Goal: Information Seeking & Learning: Learn about a topic

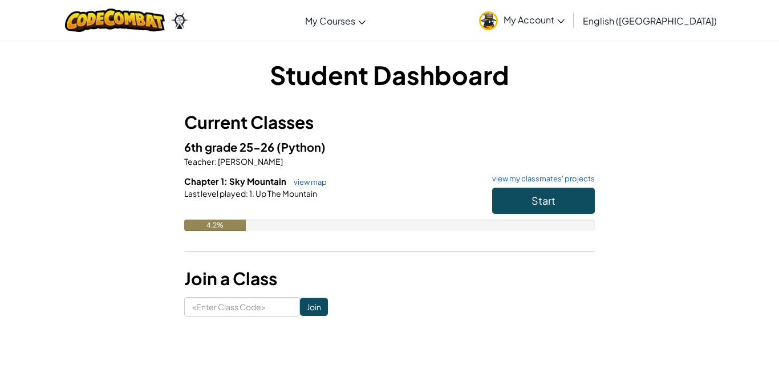
click at [533, 184] on h6 "Chapter 1: Sky Mountain view map view my classmates' projects" at bounding box center [389, 181] width 411 height 13
click at [531, 186] on h6 "Chapter 1: Sky Mountain view map view my classmates' projects" at bounding box center [389, 181] width 411 height 13
click at [520, 196] on button "Start" at bounding box center [543, 201] width 103 height 26
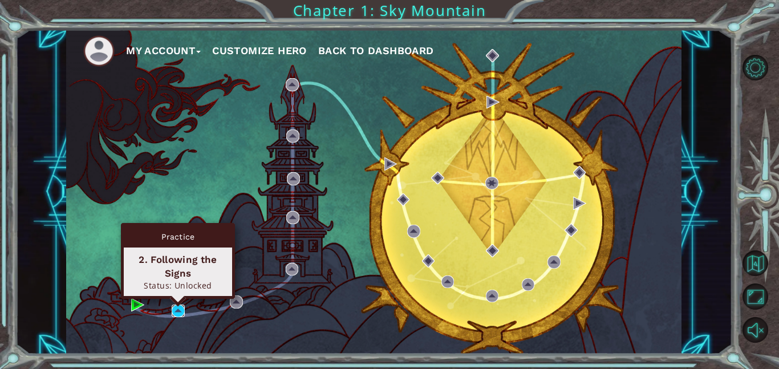
click at [176, 312] on img at bounding box center [178, 311] width 13 height 13
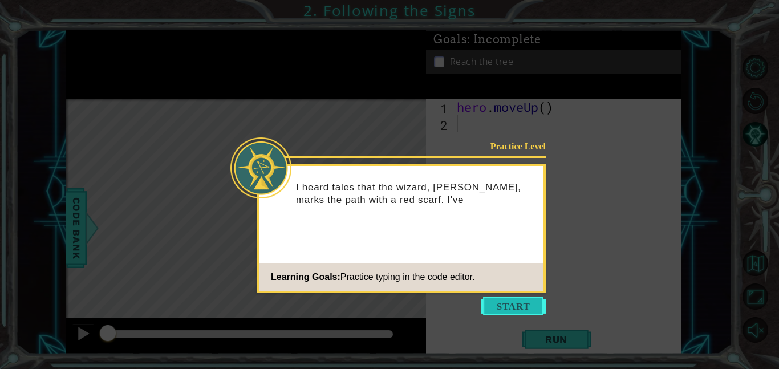
click at [509, 314] on button "Start" at bounding box center [513, 306] width 65 height 18
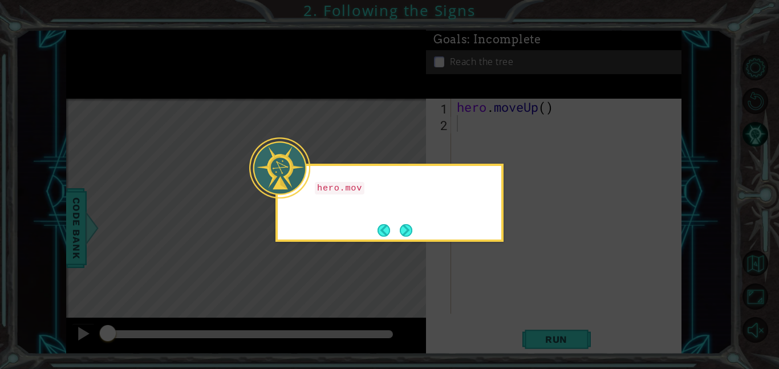
click at [295, 255] on icon at bounding box center [389, 184] width 779 height 369
click at [298, 259] on icon at bounding box center [389, 184] width 779 height 369
click at [410, 237] on button "Next" at bounding box center [406, 230] width 13 height 13
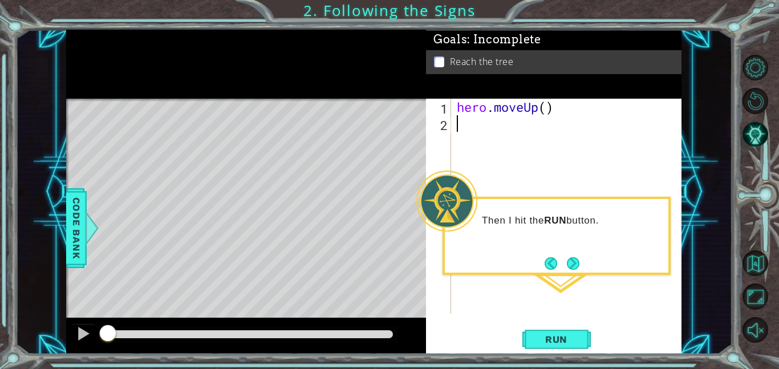
click at [485, 131] on div "hero . moveUp ( )" at bounding box center [570, 223] width 230 height 248
type textarea "he"
click at [536, 334] on span "Run" at bounding box center [556, 339] width 45 height 11
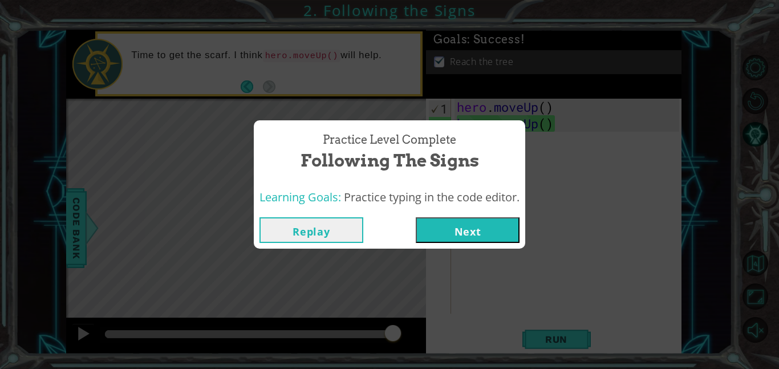
click at [468, 230] on button "Next" at bounding box center [468, 230] width 104 height 26
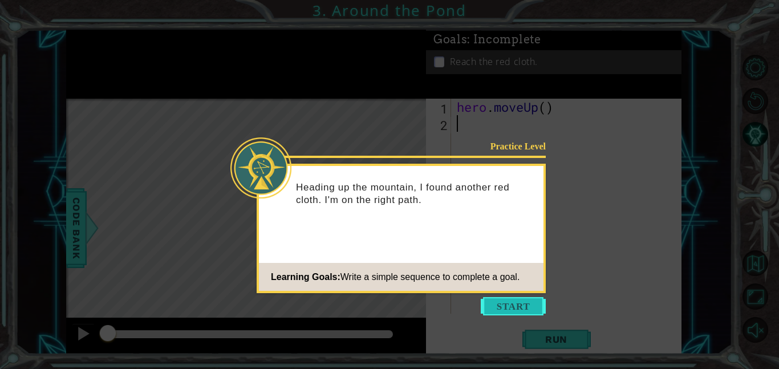
click at [514, 302] on button "Start" at bounding box center [513, 306] width 65 height 18
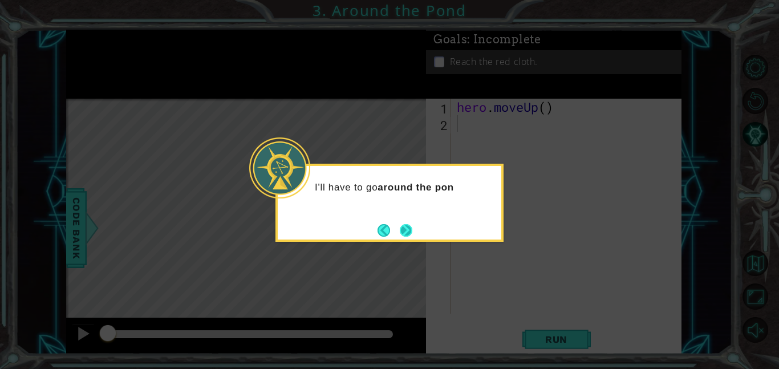
click at [413, 238] on button "Next" at bounding box center [406, 230] width 21 height 21
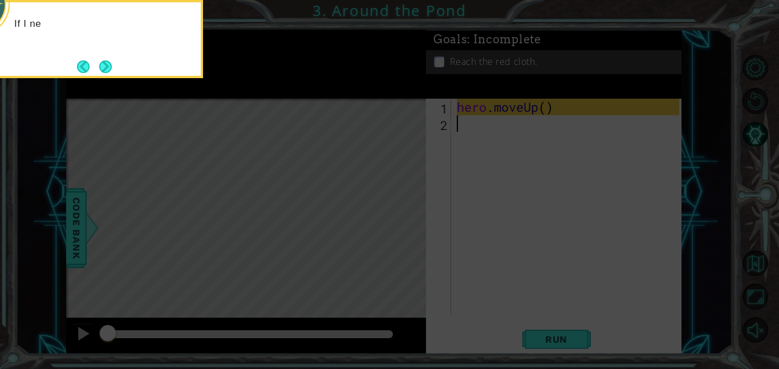
click at [415, 238] on icon at bounding box center [389, 55] width 779 height 627
click at [337, 215] on icon at bounding box center [389, 55] width 779 height 627
click at [351, 128] on icon at bounding box center [389, 55] width 779 height 627
click at [358, 188] on icon at bounding box center [389, 55] width 779 height 627
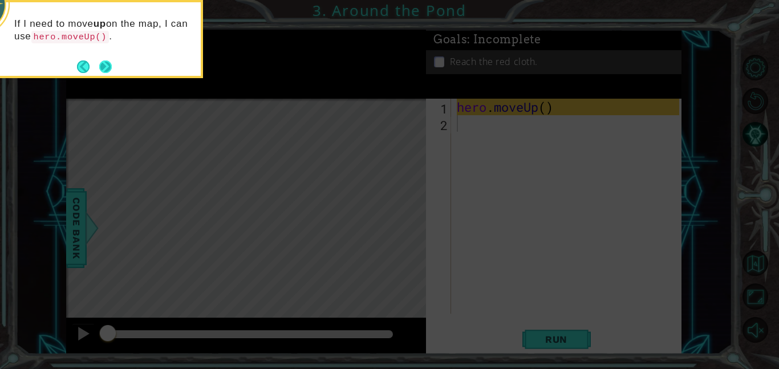
click at [100, 71] on button "Next" at bounding box center [105, 66] width 13 height 13
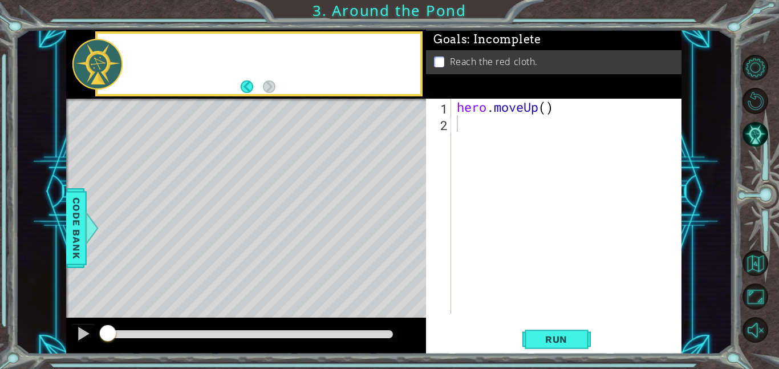
click at [100, 71] on div at bounding box center [97, 64] width 50 height 51
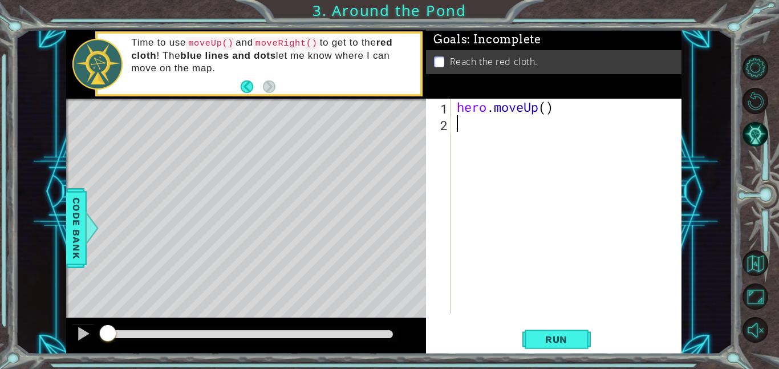
type textarea "h"
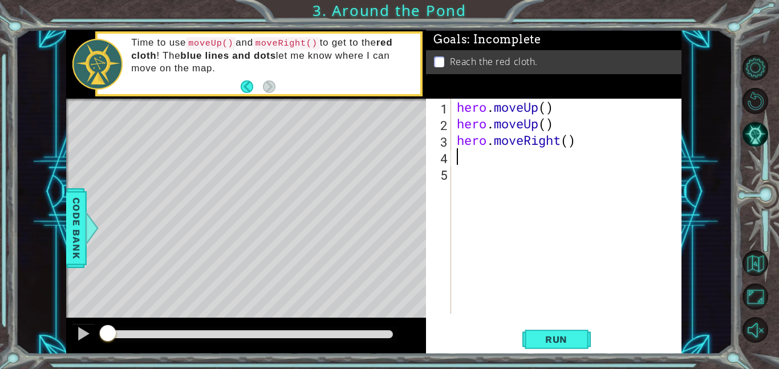
type textarea "h"
click at [547, 361] on div "1 ההההההההההההההההההההההההההההההההההההההההההההההההההההההההההההההההההההההההההההה…" at bounding box center [389, 184] width 779 height 369
click at [542, 349] on div "1 ההההההההההההההההההההההההההההההההההההההההההההההההההההההההההההההההההההההההההההה…" at bounding box center [389, 184] width 779 height 369
click at [542, 349] on button "Run" at bounding box center [556, 339] width 68 height 26
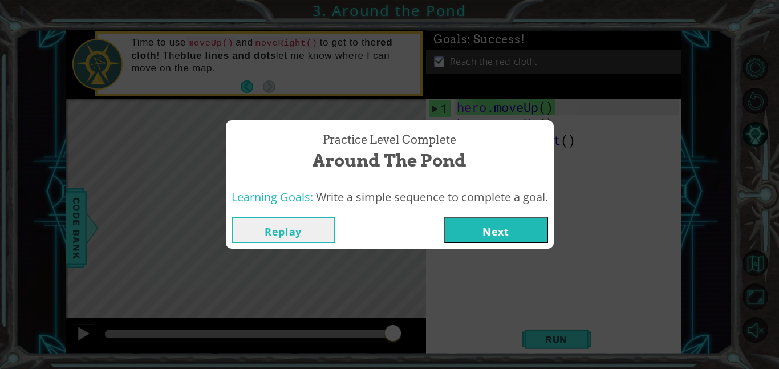
click at [485, 214] on div "Replay Next" at bounding box center [390, 230] width 328 height 37
click at [477, 237] on button "Next" at bounding box center [496, 230] width 104 height 26
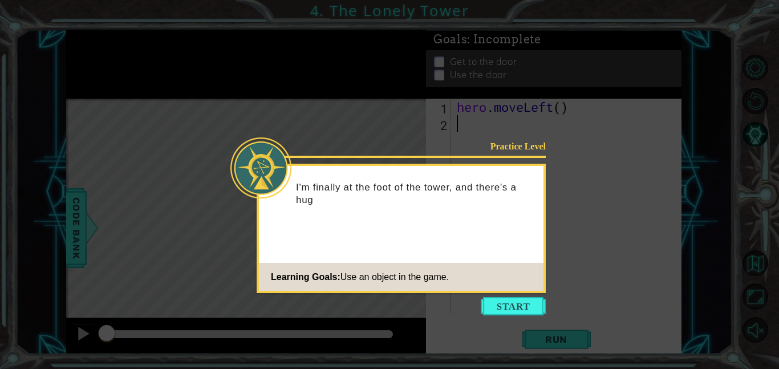
click at [505, 293] on icon at bounding box center [389, 184] width 779 height 369
click at [497, 299] on button "Start" at bounding box center [513, 306] width 65 height 18
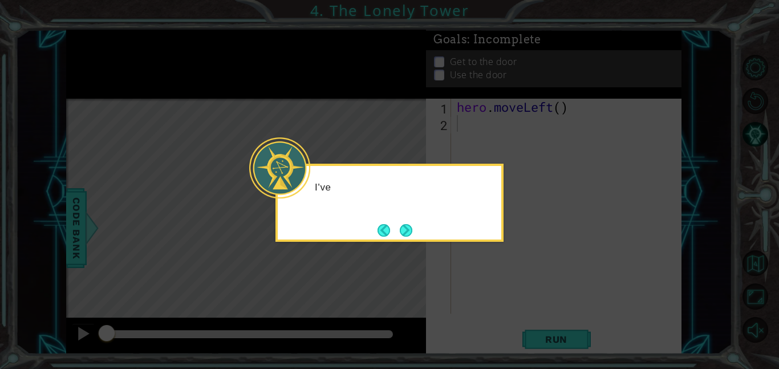
click at [418, 266] on icon at bounding box center [389, 184] width 779 height 369
click at [407, 227] on button "Next" at bounding box center [406, 231] width 14 height 14
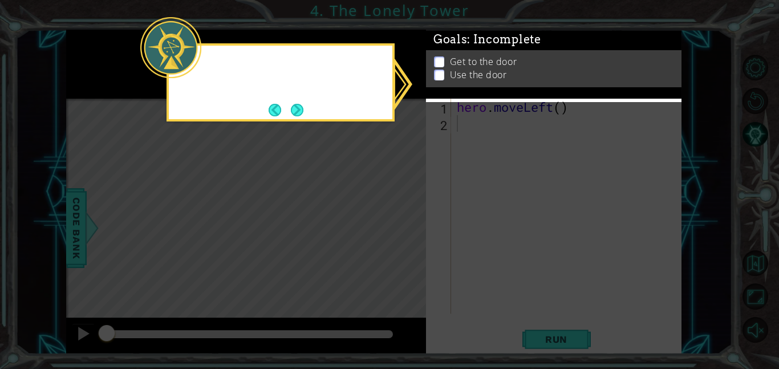
click at [407, 227] on icon at bounding box center [389, 184] width 779 height 369
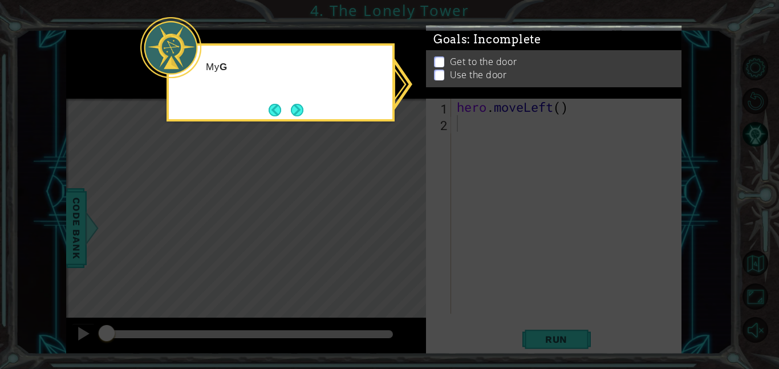
click at [370, 204] on icon at bounding box center [389, 184] width 779 height 369
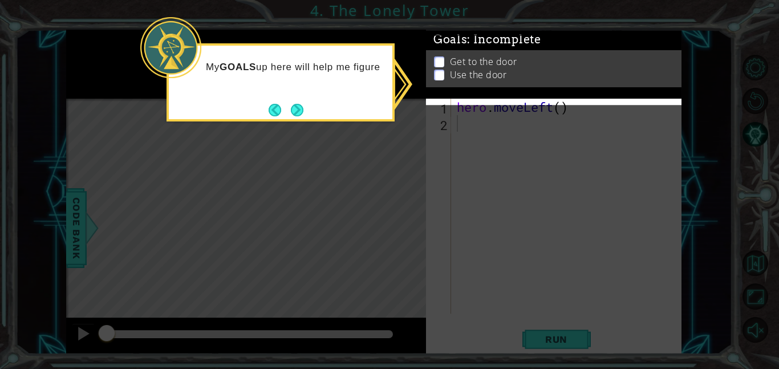
click at [291, 95] on div "My GOALS up here will help me figure" at bounding box center [281, 72] width 224 height 45
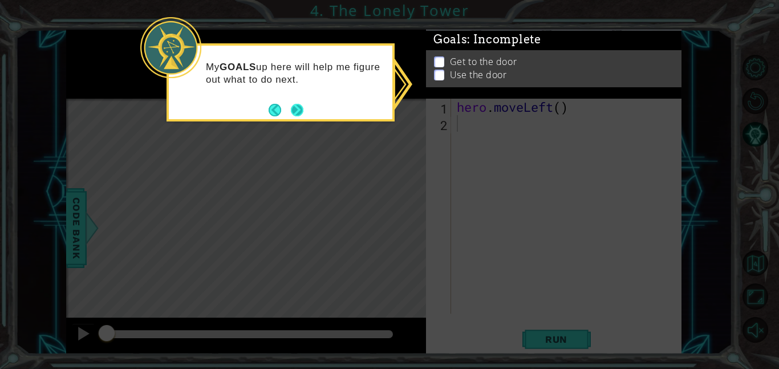
click at [296, 104] on button "Next" at bounding box center [297, 110] width 14 height 14
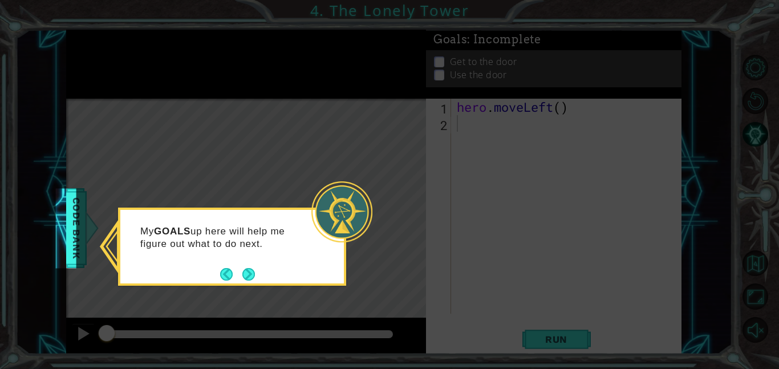
click at [296, 104] on icon at bounding box center [389, 184] width 779 height 369
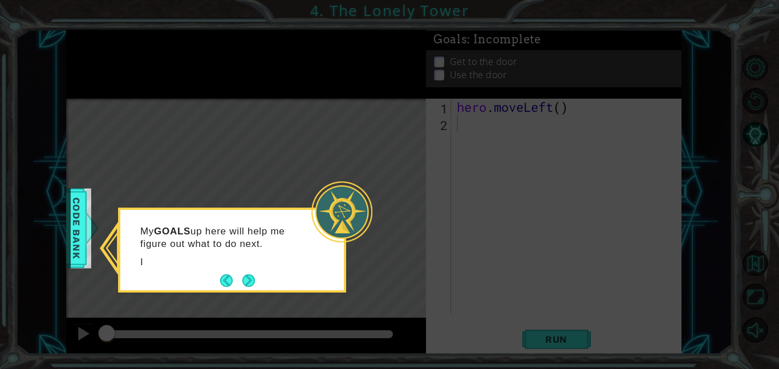
click at [296, 104] on icon at bounding box center [389, 184] width 779 height 369
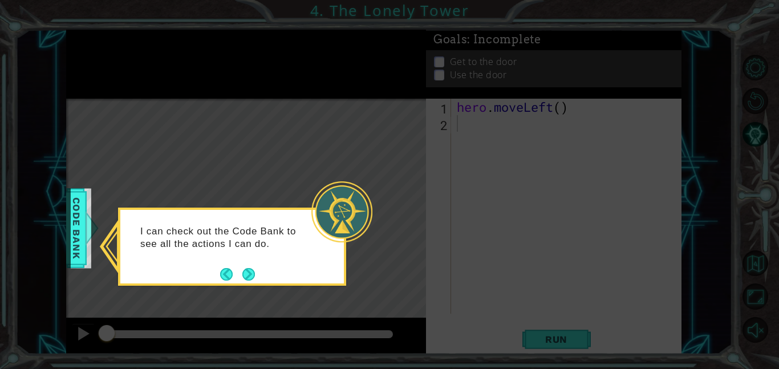
click at [258, 293] on icon at bounding box center [389, 184] width 779 height 369
click at [253, 281] on button "Next" at bounding box center [248, 274] width 13 height 13
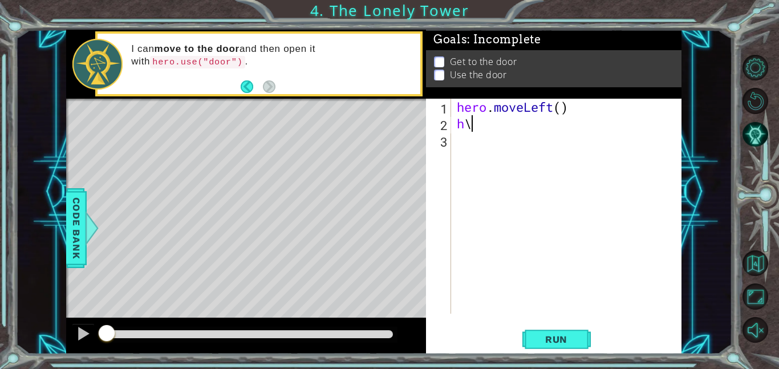
type textarea "h"
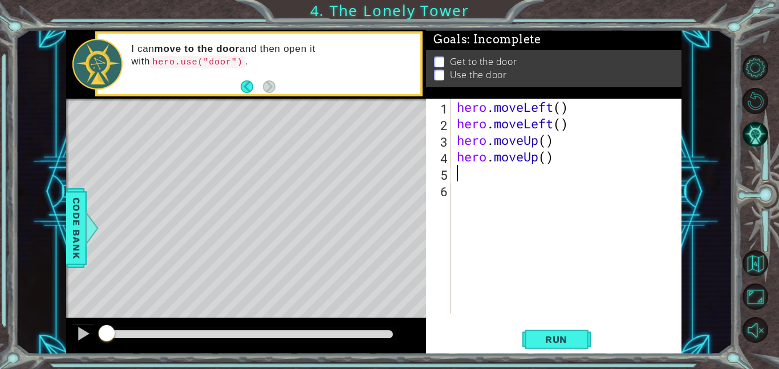
type textarea "h"
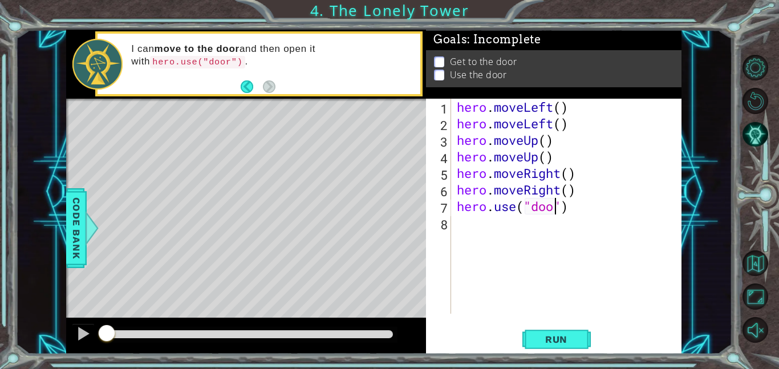
scroll to position [0, 5]
type textarea "hero.use("door")"
click at [561, 342] on span "Run" at bounding box center [556, 339] width 45 height 11
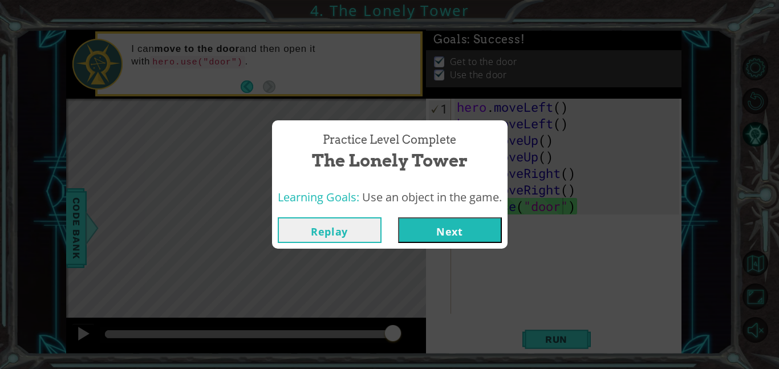
click at [451, 216] on div "Replay Next" at bounding box center [390, 230] width 236 height 37
click at [447, 233] on button "Next" at bounding box center [450, 230] width 104 height 26
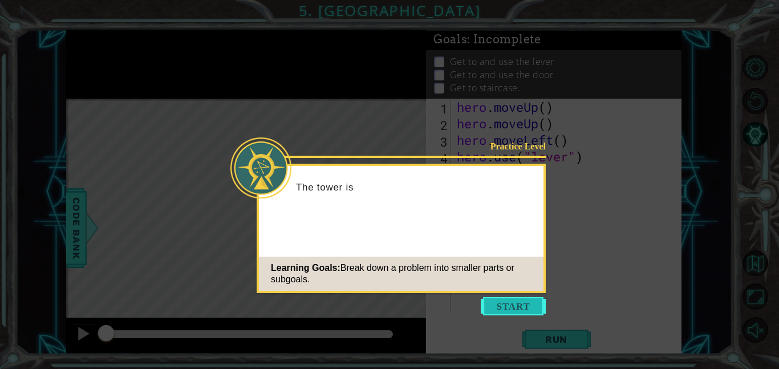
click at [498, 306] on button "Start" at bounding box center [513, 306] width 65 height 18
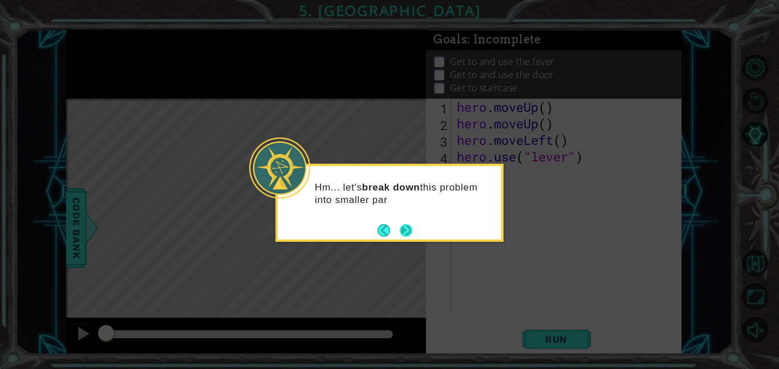
click at [404, 226] on button "Next" at bounding box center [406, 230] width 13 height 13
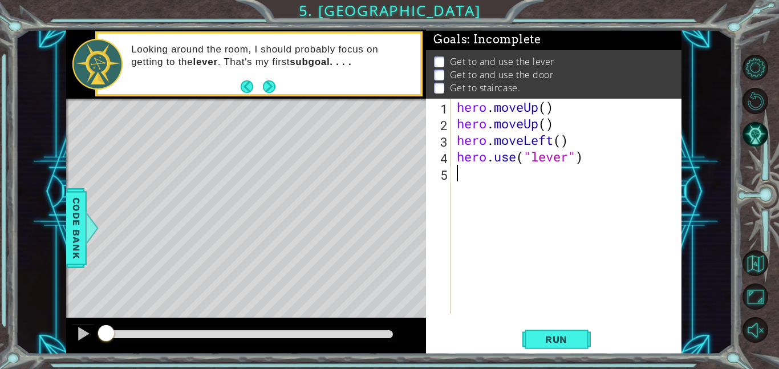
type textarea "h"
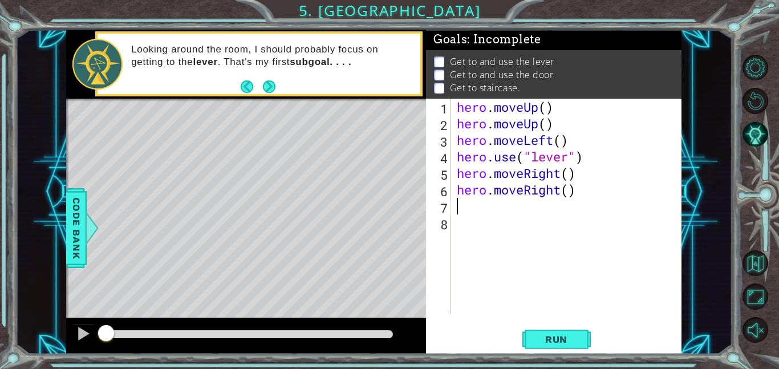
type textarea "h"
type textarea "hero.use("door")"
click at [540, 275] on div "hero . moveUp ( ) hero . moveUp ( ) hero . moveLeft ( ) hero . use ( "lever" ) …" at bounding box center [570, 223] width 230 height 248
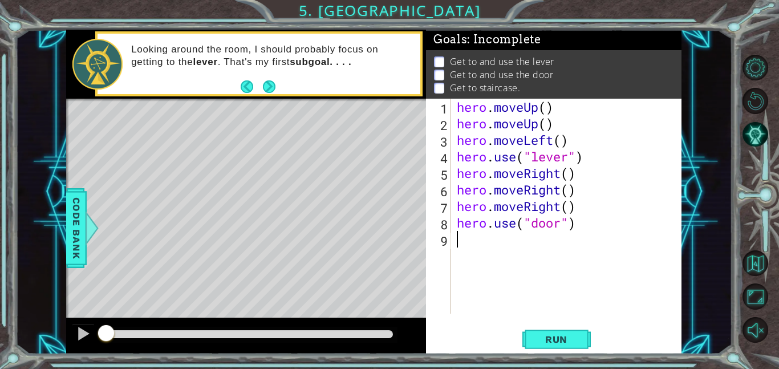
type textarea "h"
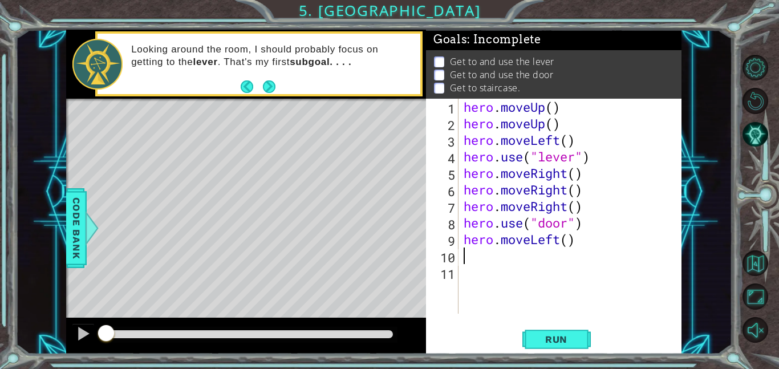
type textarea "h"
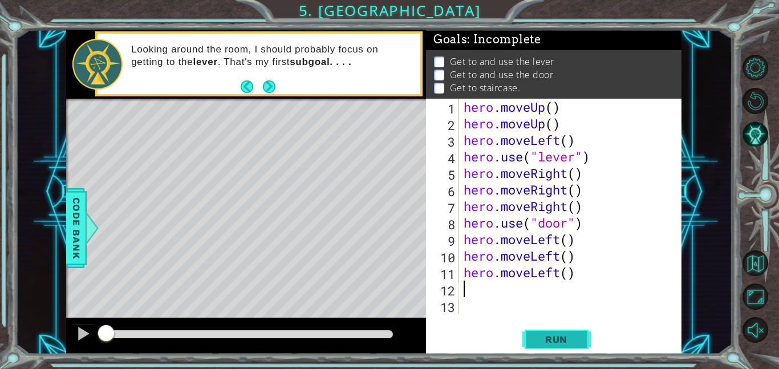
click at [548, 339] on span "Run" at bounding box center [556, 339] width 45 height 11
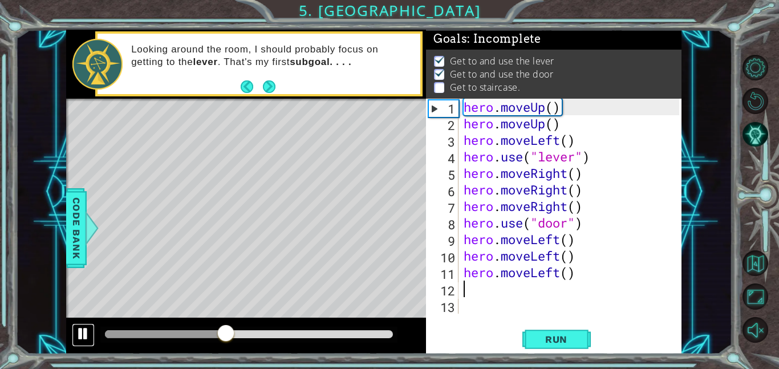
click at [85, 334] on div at bounding box center [83, 333] width 15 height 15
drag, startPoint x: 230, startPoint y: 337, endPoint x: 83, endPoint y: 329, distance: 146.8
click at [83, 329] on div at bounding box center [246, 336] width 360 height 37
drag, startPoint x: 108, startPoint y: 327, endPoint x: 189, endPoint y: 331, distance: 81.1
click at [189, 331] on div at bounding box center [187, 334] width 21 height 21
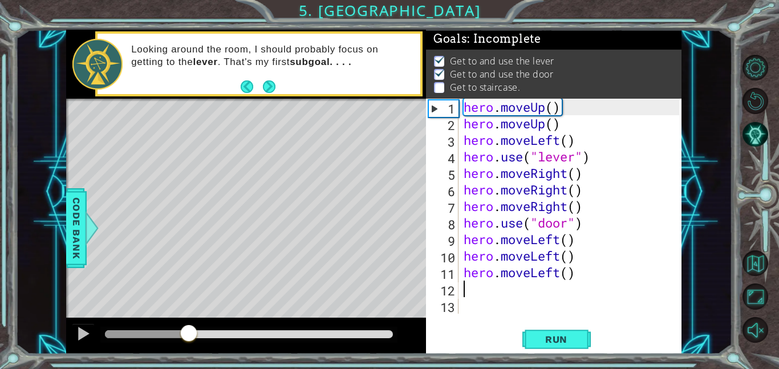
click at [520, 230] on div "hero . moveUp ( ) hero . moveUp ( ) hero . moveLeft ( ) hero . use ( "lever" ) …" at bounding box center [573, 223] width 224 height 248
click at [484, 240] on div "hero . moveUp ( ) hero . moveUp ( ) hero . moveLeft ( ) hero . use ( "lever" ) …" at bounding box center [573, 223] width 224 height 248
click at [465, 241] on div "hero . moveUp ( ) hero . moveUp ( ) hero . moveLeft ( ) hero . use ( "lever" ) …" at bounding box center [573, 223] width 224 height 248
click at [564, 243] on div "hero . moveUp ( ) hero . moveUp ( ) hero . moveLeft ( ) hero . use ( "lever" ) …" at bounding box center [573, 223] width 224 height 248
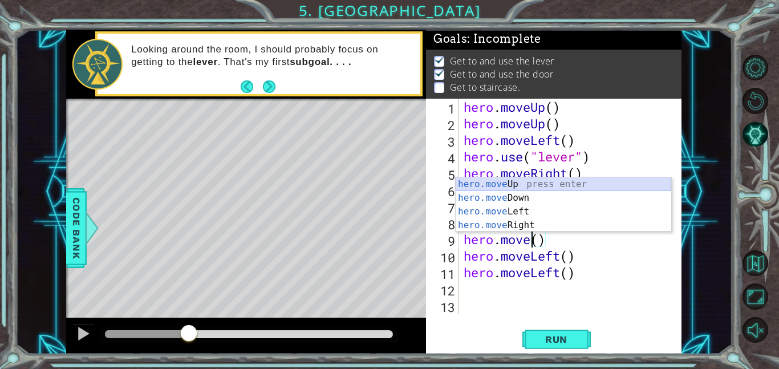
click at [483, 184] on div "hero.move Up press enter hero.move Down press enter hero.move Left press enter …" at bounding box center [564, 218] width 216 height 82
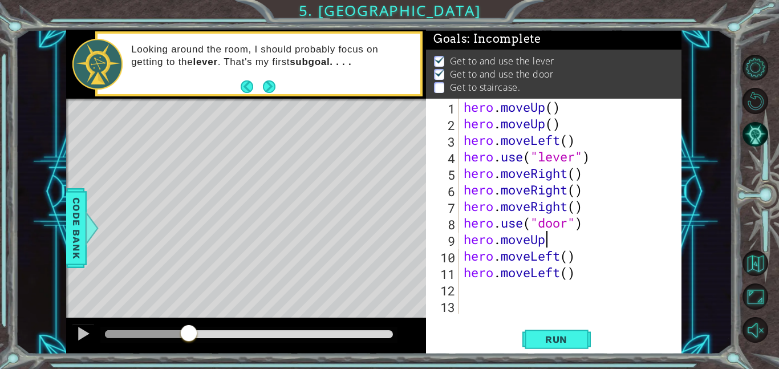
click at [558, 258] on div "hero . moveUp ( ) hero . moveUp ( ) hero . moveLeft ( ) hero . use ( "lever" ) …" at bounding box center [573, 223] width 224 height 248
click at [560, 258] on div "hero . moveUp ( ) hero . moveUp ( ) hero . moveLeft ( ) hero . use ( "lever" ) …" at bounding box center [573, 223] width 224 height 248
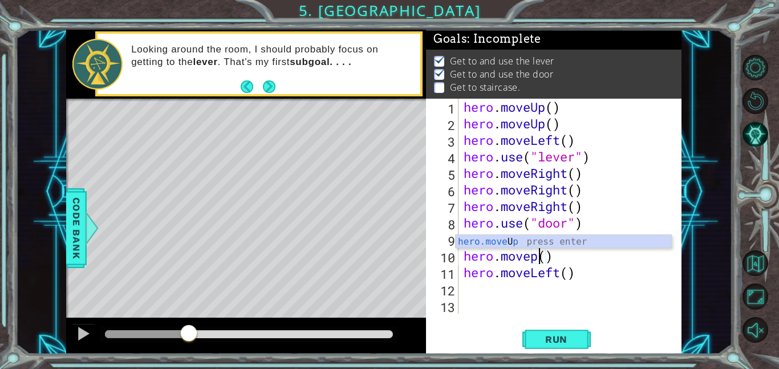
scroll to position [0, 3]
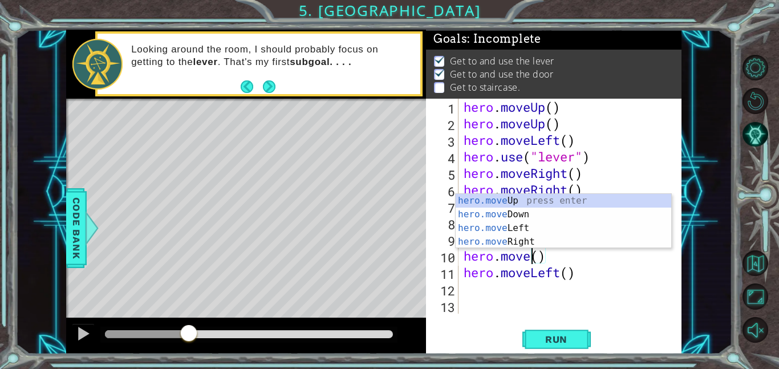
type textarea "hero.moveup()"
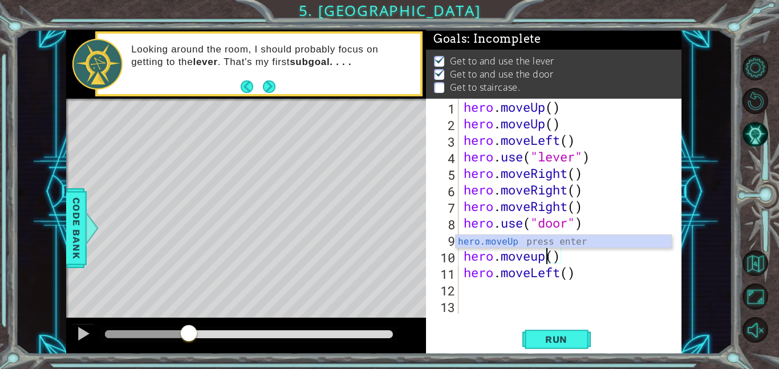
click at [611, 264] on div "hero . moveUp ( ) hero . moveUp ( ) hero . moveLeft ( ) hero . use ( "lever" ) …" at bounding box center [573, 223] width 224 height 248
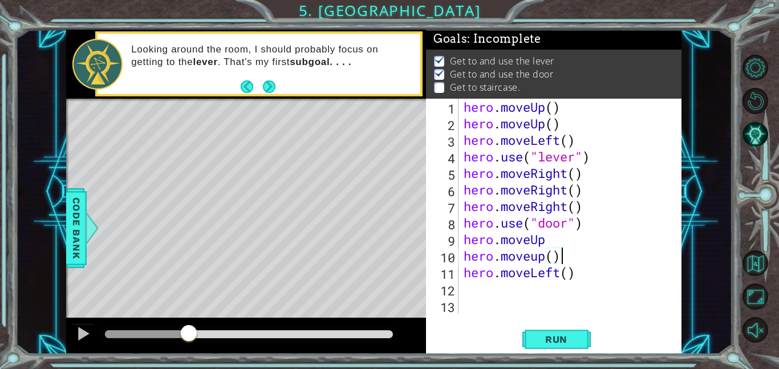
click at [501, 283] on div "hero . moveUp ( ) hero . moveUp ( ) hero . moveLeft ( ) hero . use ( "lever" ) …" at bounding box center [573, 223] width 224 height 248
type textarea "h"
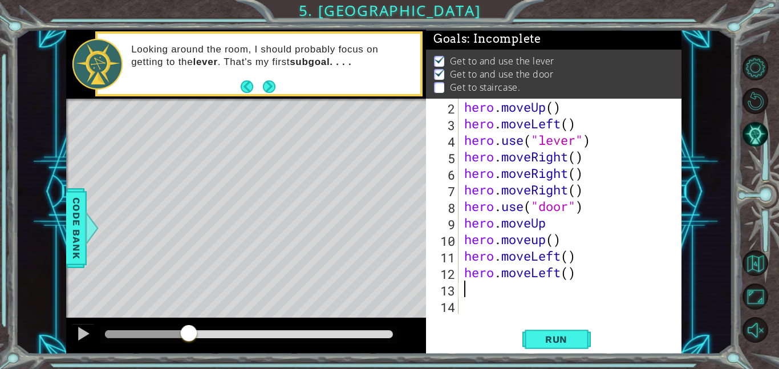
type textarea "h"
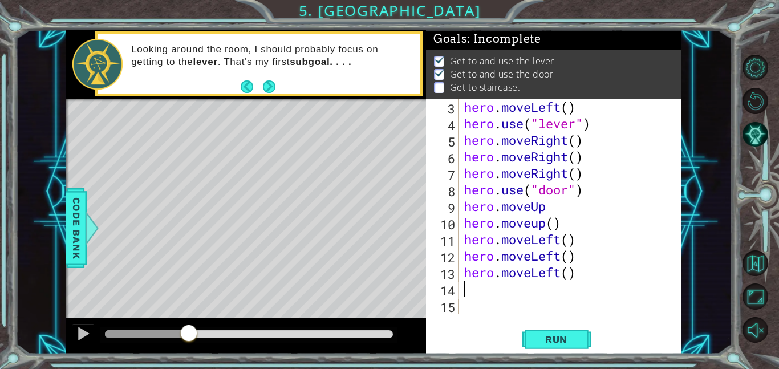
scroll to position [33, 0]
type textarea "h"
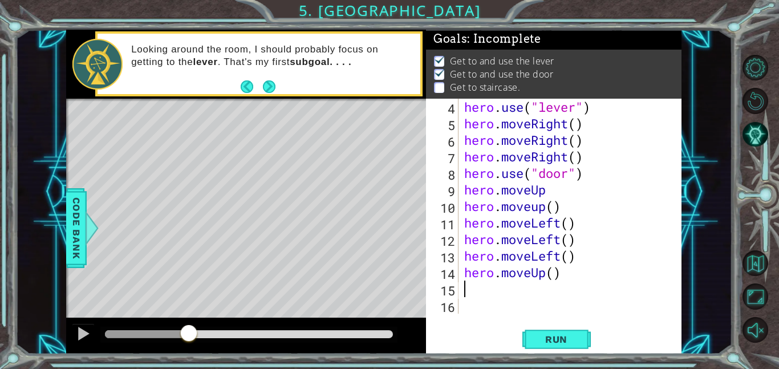
scroll to position [50, 0]
click at [550, 335] on span "Run" at bounding box center [556, 339] width 45 height 11
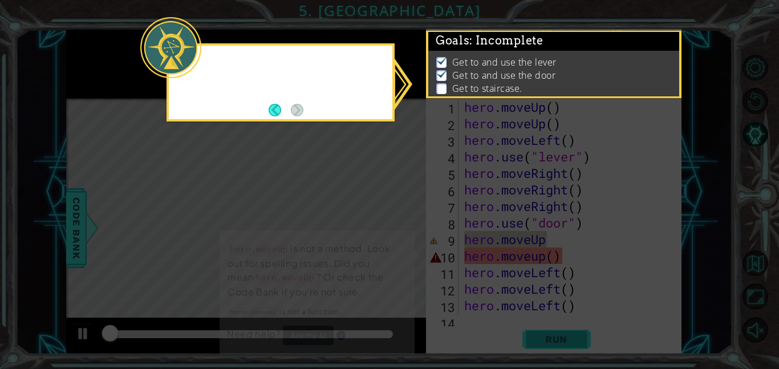
scroll to position [1, 0]
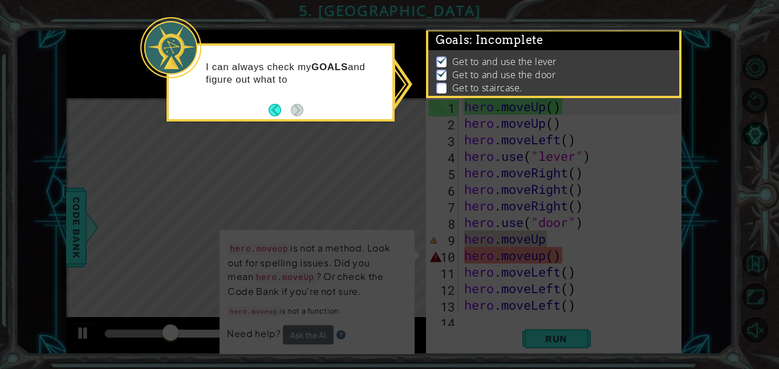
click at [191, 205] on icon at bounding box center [389, 184] width 779 height 369
click at [265, 106] on div "I can always check my GOALS and figure out what to do next." at bounding box center [281, 79] width 224 height 58
click at [304, 126] on icon at bounding box center [389, 184] width 779 height 369
click at [540, 238] on icon at bounding box center [389, 184] width 779 height 369
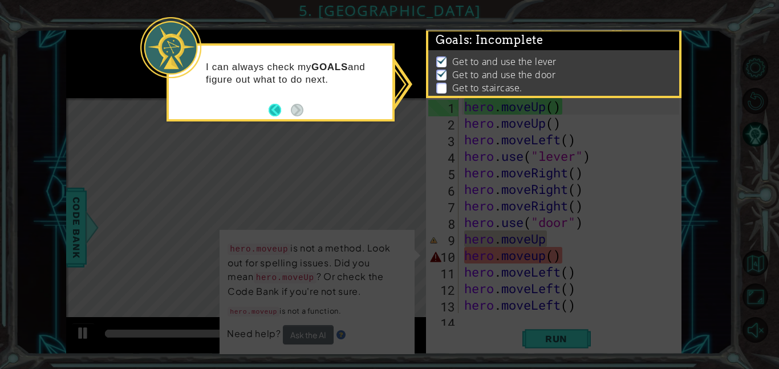
click at [275, 110] on button "Back" at bounding box center [280, 110] width 22 height 13
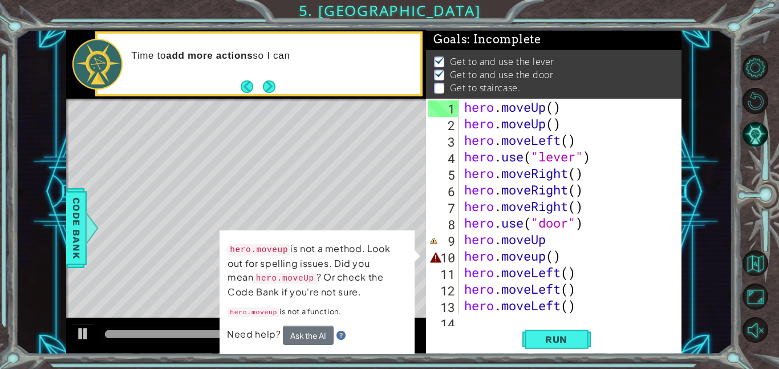
click at [561, 237] on div "hero . moveUp ( ) hero . moveUp ( ) hero . moveLeft ( ) hero . use ( "lever" ) …" at bounding box center [573, 223] width 223 height 248
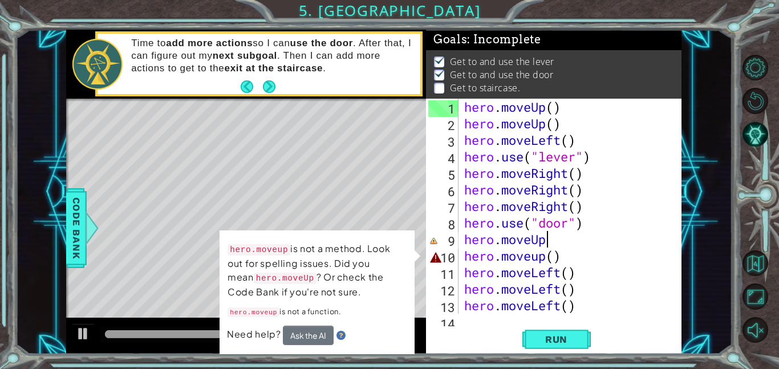
scroll to position [0, 3]
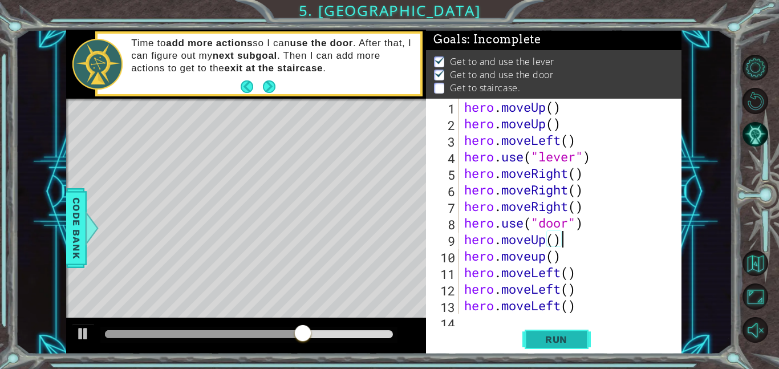
click at [546, 339] on span "Run" at bounding box center [556, 339] width 45 height 11
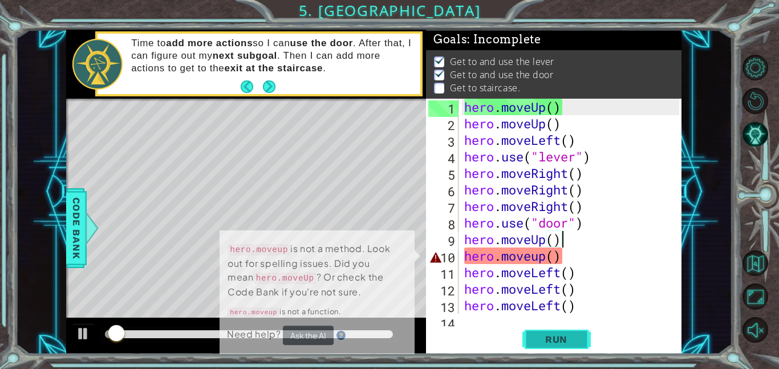
scroll to position [1, 0]
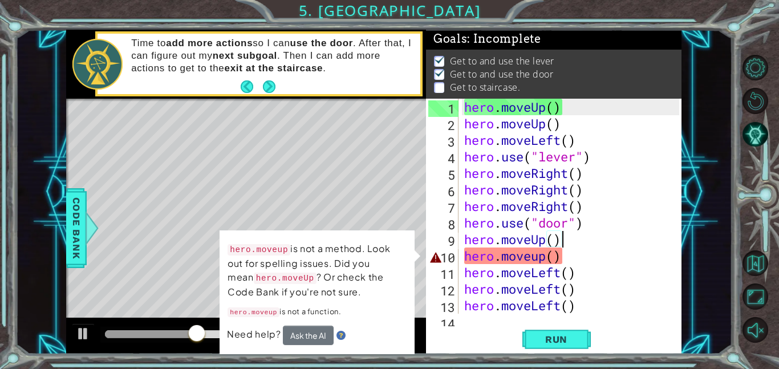
click at [540, 258] on div "hero . moveUp ( ) hero . moveUp ( ) hero . moveLeft ( ) hero . use ( "lever" ) …" at bounding box center [573, 223] width 223 height 248
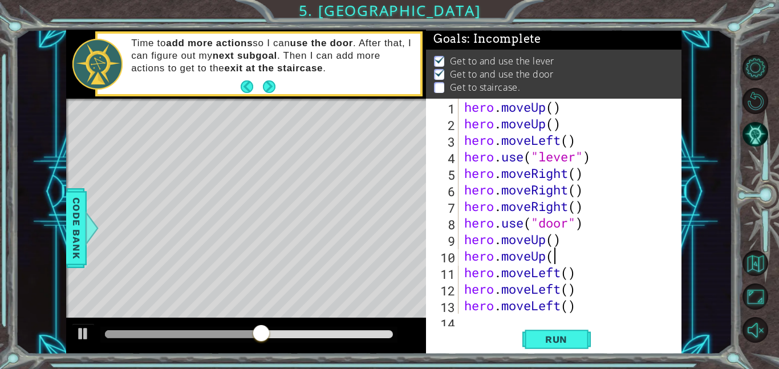
scroll to position [0, 3]
type textarea "hero.moveUp()"
click at [533, 345] on button "Run" at bounding box center [556, 339] width 68 height 26
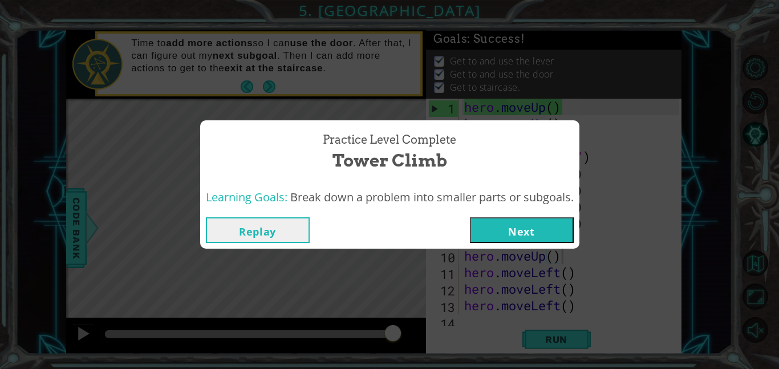
click at [532, 237] on button "Next" at bounding box center [522, 230] width 104 height 26
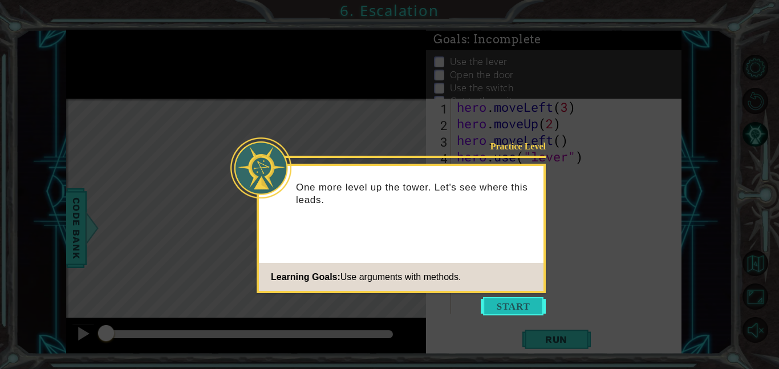
click at [504, 306] on button "Start" at bounding box center [513, 306] width 65 height 18
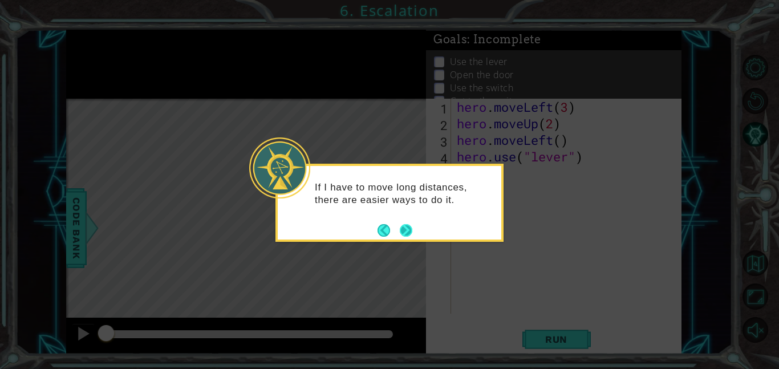
click at [404, 229] on button "Next" at bounding box center [406, 230] width 13 height 13
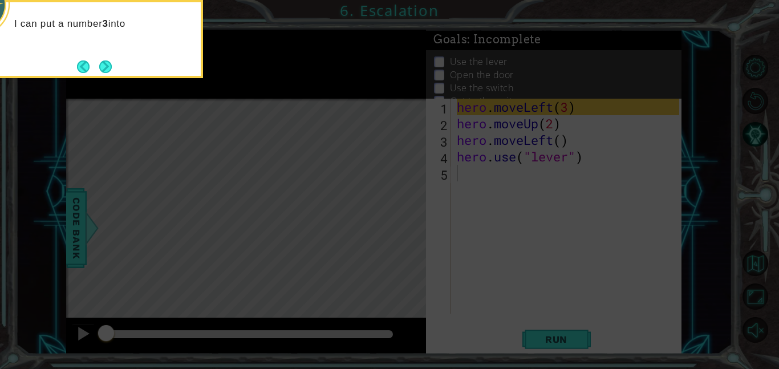
click at [285, 205] on icon at bounding box center [389, 55] width 779 height 627
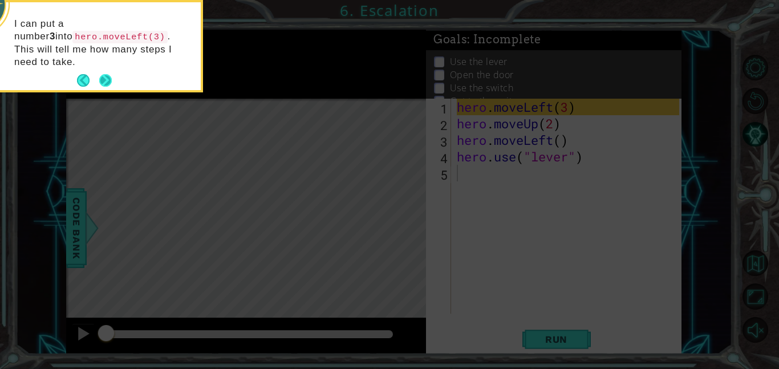
click at [106, 74] on button "Next" at bounding box center [105, 80] width 13 height 13
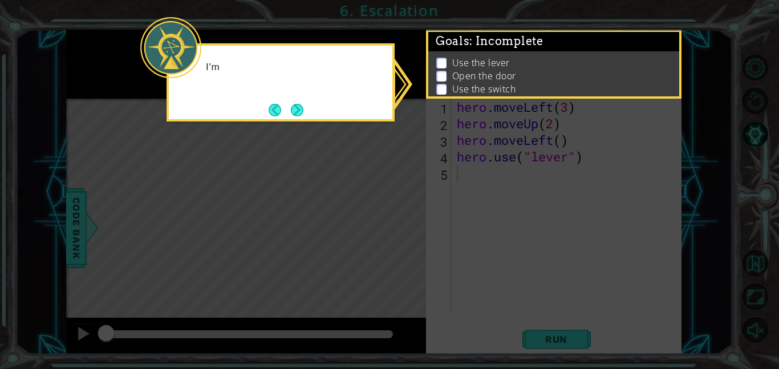
click at [106, 70] on icon at bounding box center [389, 184] width 779 height 369
click at [295, 104] on button "Next" at bounding box center [297, 110] width 13 height 13
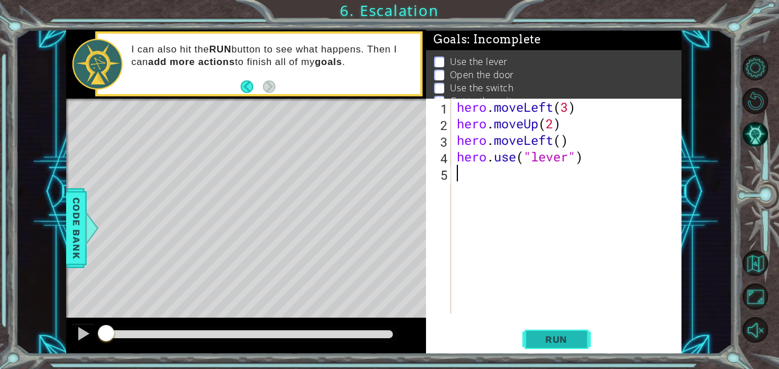
click at [553, 333] on button "Run" at bounding box center [556, 339] width 68 height 26
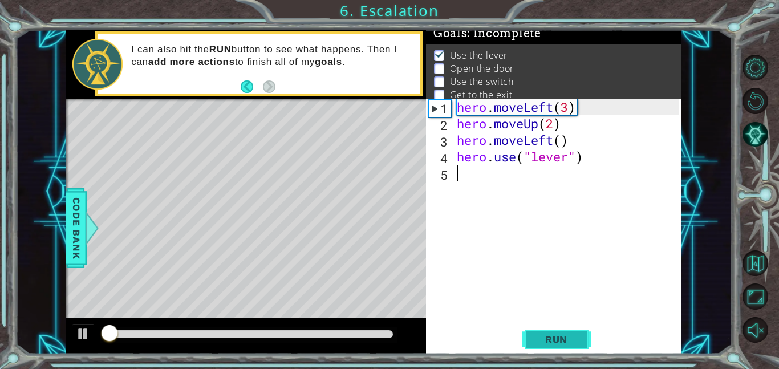
scroll to position [7, 0]
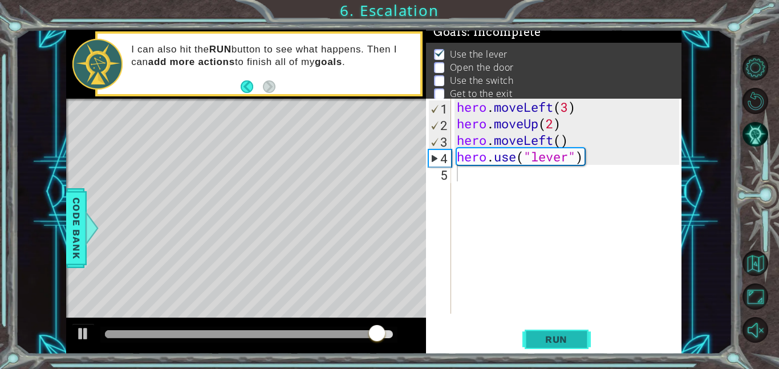
click at [553, 333] on button "Run" at bounding box center [556, 339] width 68 height 26
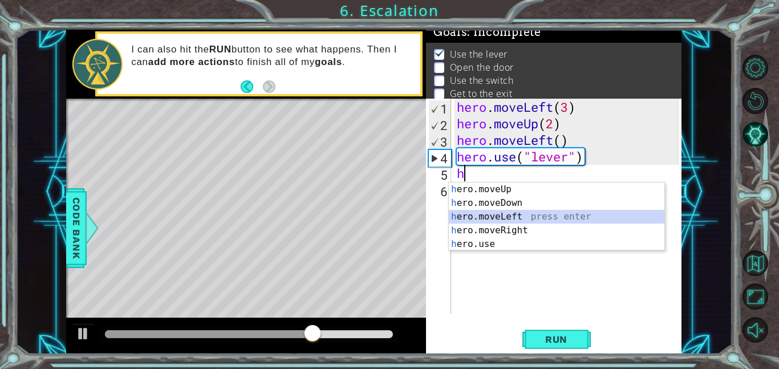
type textarea "hero.moveLeft(1)"
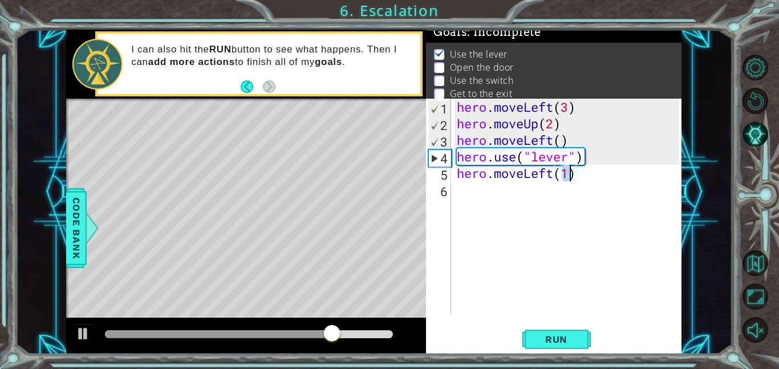
click at [467, 199] on div "hero . moveLeft ( 3 ) hero . moveUp ( 2 ) hero . moveLeft ( ) hero . use ( "lev…" at bounding box center [570, 223] width 230 height 248
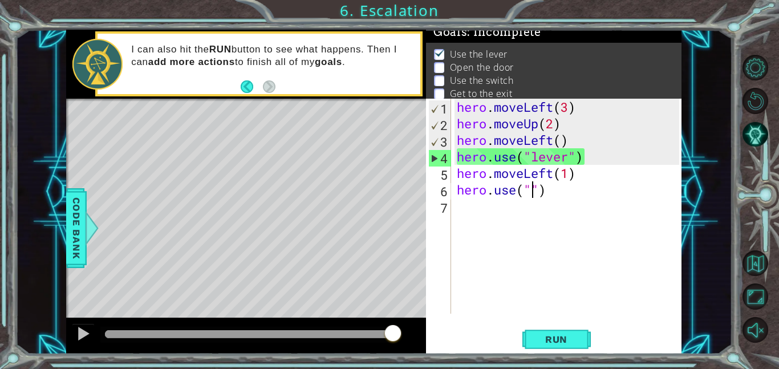
scroll to position [0, 3]
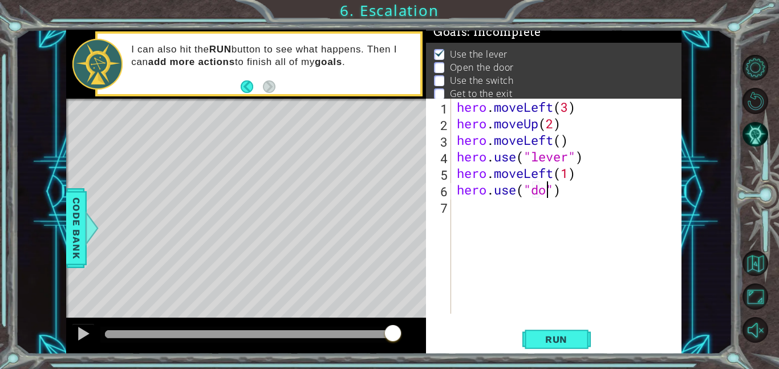
type textarea "hero.use("door")"
click at [531, 213] on div "hero . moveLeft ( 3 ) hero . moveUp ( 2 ) hero . moveLeft ( ) hero . use ( "lev…" at bounding box center [570, 223] width 230 height 248
click at [551, 339] on span "Run" at bounding box center [556, 339] width 45 height 11
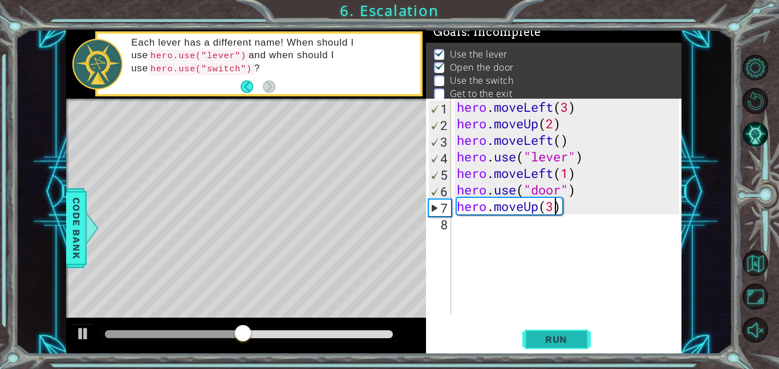
type textarea "hero.moveUp(2)"
click at [465, 238] on div "hero . moveLeft ( 3 ) hero . moveUp ( 2 ) hero . moveLeft ( ) hero . use ( "lev…" at bounding box center [570, 223] width 230 height 248
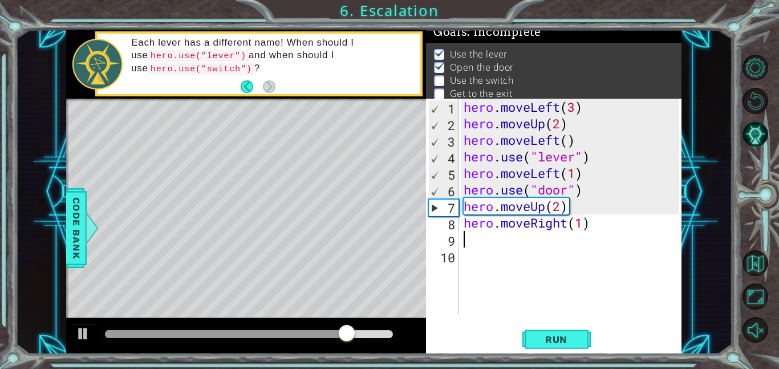
type textarea "hero.moveRight(1)h"
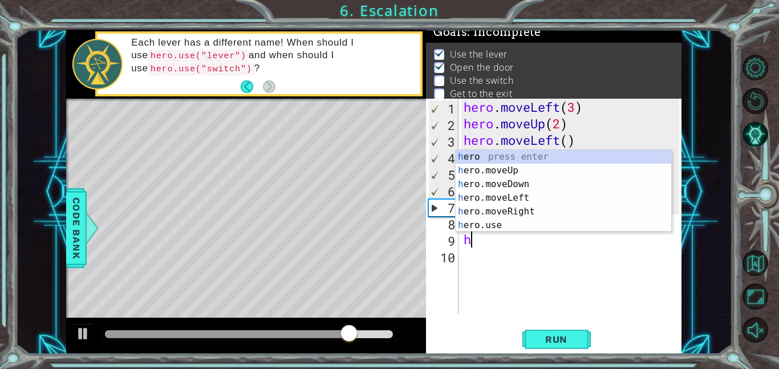
scroll to position [0, 5]
click at [512, 260] on div "hero . moveLeft ( 3 ) hero . moveUp ( 2 ) hero . moveLeft ( ) hero . use ( "lev…" at bounding box center [573, 223] width 224 height 248
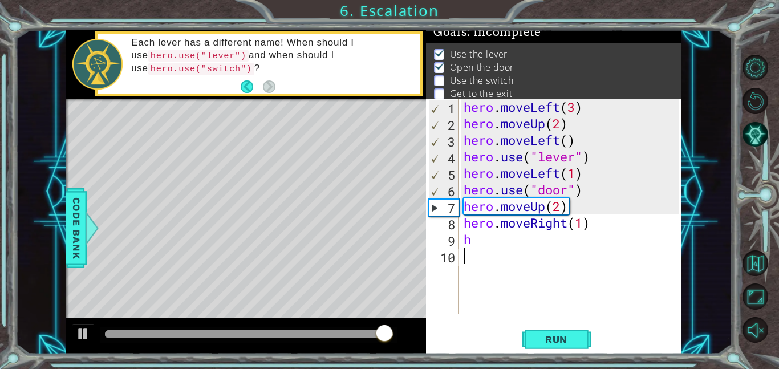
click at [582, 224] on div "hero . moveLeft ( 3 ) hero . moveUp ( 2 ) hero . moveLeft ( ) hero . use ( "lev…" at bounding box center [573, 223] width 224 height 248
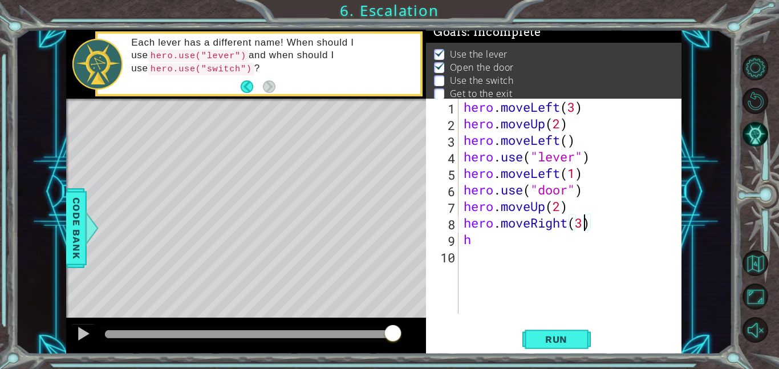
scroll to position [0, 5]
click at [505, 240] on div "hero . moveLeft ( 3 ) hero . moveUp ( 2 ) hero . moveLeft ( ) hero . use ( "lev…" at bounding box center [573, 223] width 224 height 248
type textarea "h"
click at [505, 240] on div "hero . moveLeft ( 3 ) hero . moveUp ( 2 ) hero . moveLeft ( ) hero . use ( "lev…" at bounding box center [573, 223] width 224 height 248
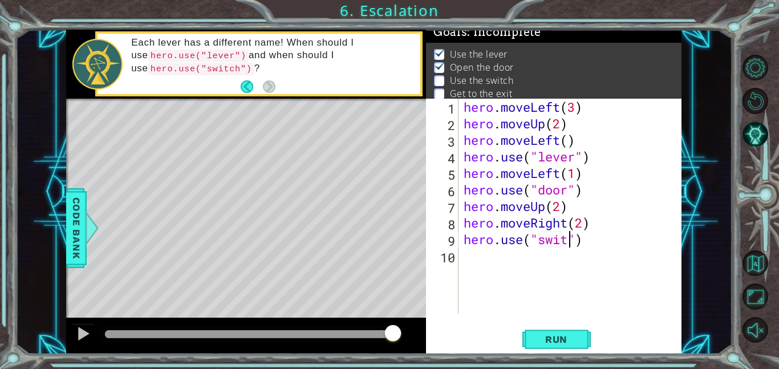
scroll to position [0, 5]
type textarea "hero.use("switch")"
click at [483, 253] on div "hero . moveLeft ( 3 ) hero . moveUp ( 2 ) hero . moveLeft ( ) hero . use ( "lev…" at bounding box center [573, 223] width 224 height 248
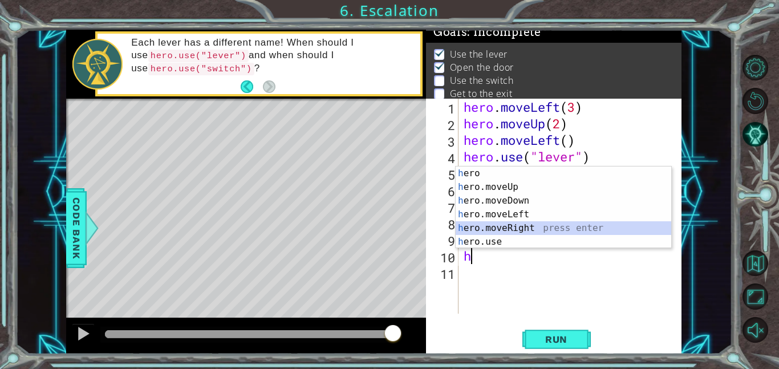
type textarea "hero.moveRight(1)"
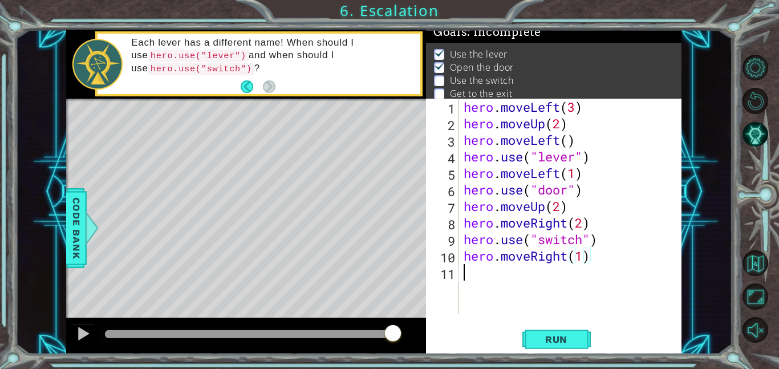
click at [471, 278] on div "hero . moveLeft ( 3 ) hero . moveUp ( 2 ) hero . moveLeft ( ) hero . use ( "lev…" at bounding box center [573, 223] width 224 height 248
type textarea "hero.moveUp(1)"
click at [553, 337] on span "Run" at bounding box center [556, 339] width 45 height 11
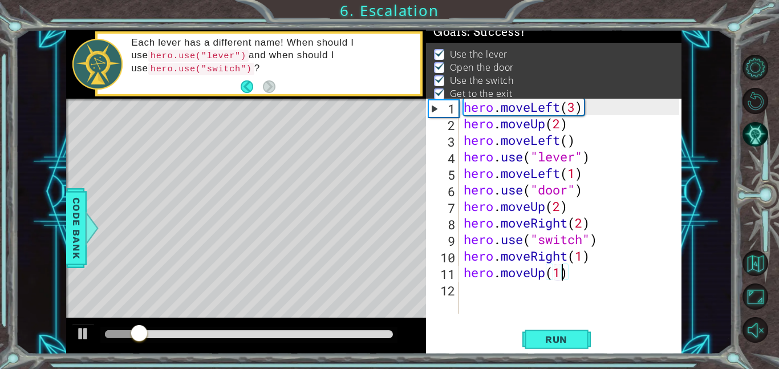
click at [344, 339] on div at bounding box center [248, 335] width 297 height 16
click at [349, 334] on div at bounding box center [249, 334] width 288 height 8
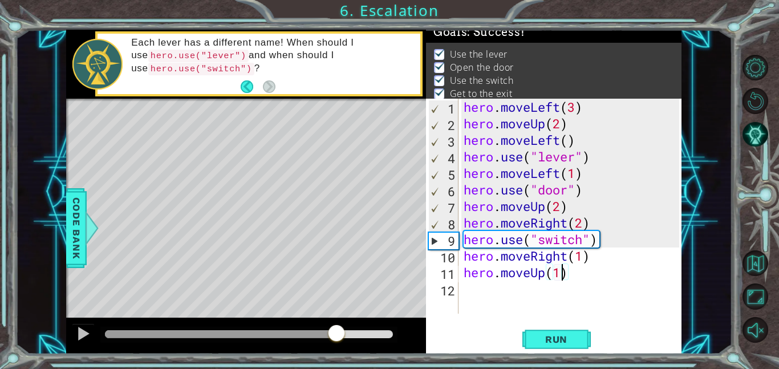
drag, startPoint x: 349, startPoint y: 334, endPoint x: 338, endPoint y: 335, distance: 10.9
click at [338, 335] on div at bounding box center [336, 334] width 21 height 21
click at [86, 341] on div at bounding box center [83, 333] width 15 height 15
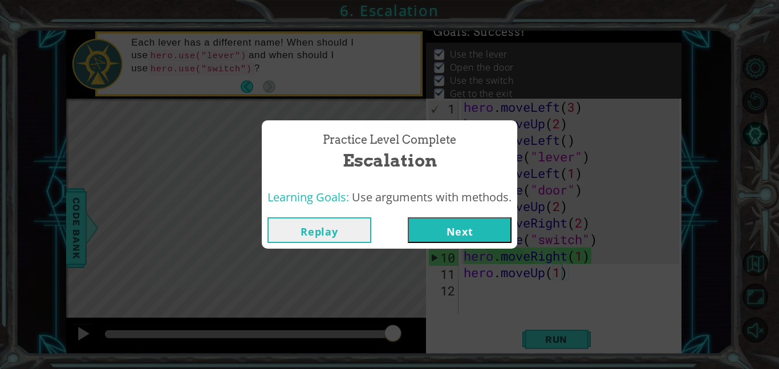
click at [447, 239] on button "Next" at bounding box center [460, 230] width 104 height 26
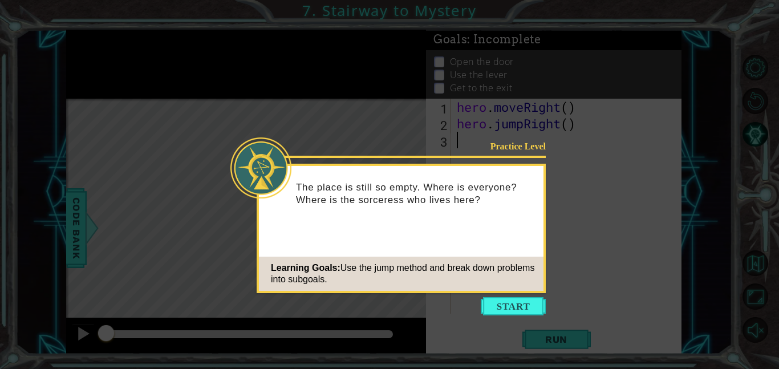
click at [500, 289] on div "Learning Goals: Use the jump method and break down problems into subgoals." at bounding box center [401, 274] width 285 height 34
click at [487, 305] on button "Start" at bounding box center [513, 306] width 65 height 18
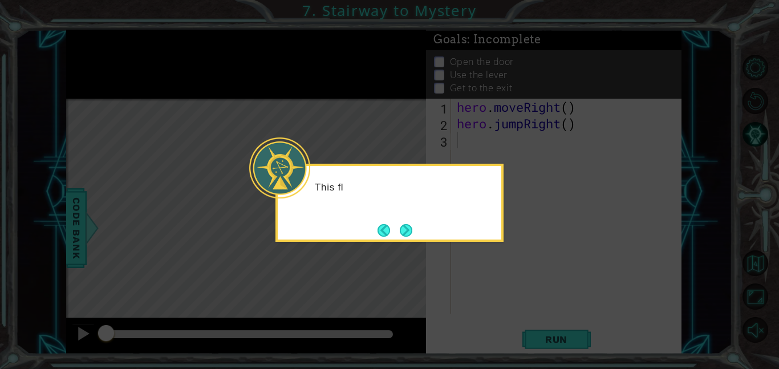
click at [487, 305] on icon at bounding box center [389, 184] width 779 height 369
click at [408, 232] on button "Next" at bounding box center [406, 231] width 14 height 14
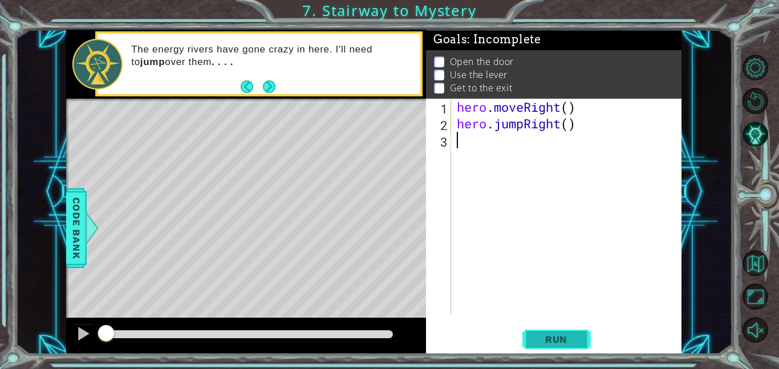
click at [550, 344] on span "Run" at bounding box center [556, 339] width 45 height 11
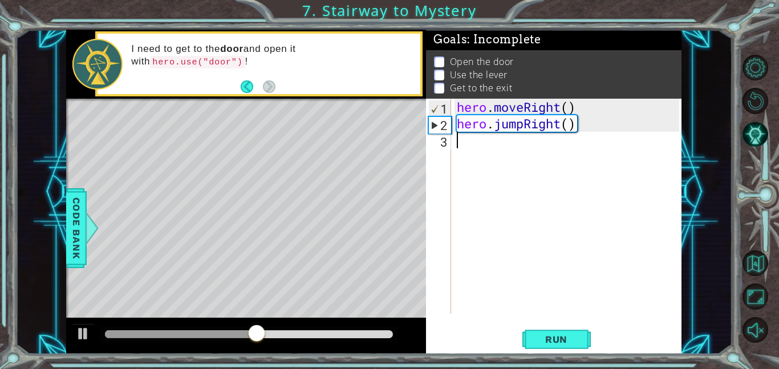
click at [477, 141] on div "hero . moveRight ( ) hero . jumpRight ( )" at bounding box center [570, 223] width 230 height 248
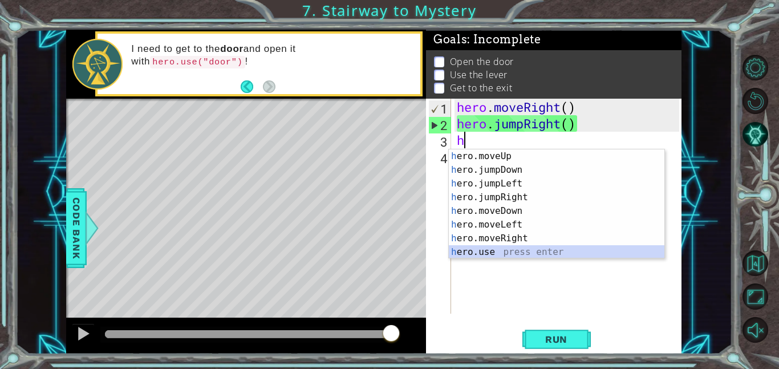
scroll to position [14, 0]
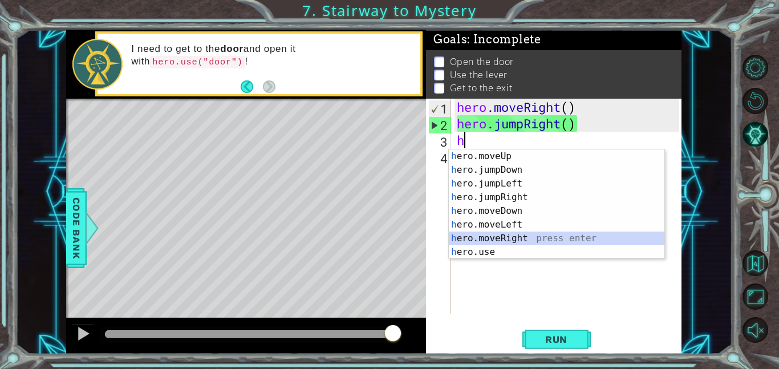
type textarea "hero.moveRight(1)"
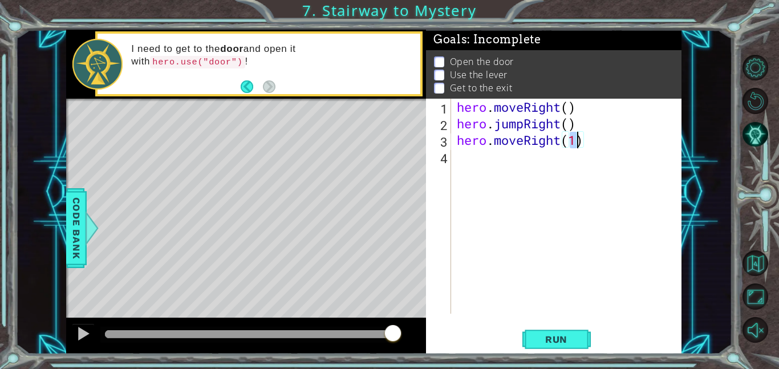
click at [504, 138] on div "hero . moveRight ( ) hero . jumpRight ( ) hero . moveRight ( 1 )" at bounding box center [570, 223] width 230 height 248
click at [465, 167] on div "hero . moveRight ( ) hero . jumpRight ( ) hero . moveRight ( 1 )" at bounding box center [570, 223] width 230 height 248
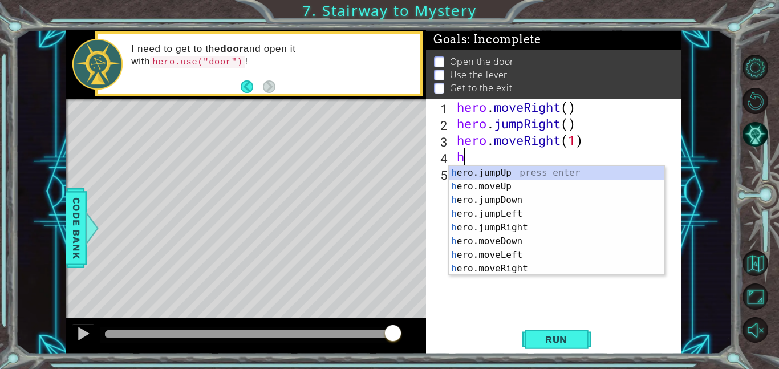
scroll to position [0, 0]
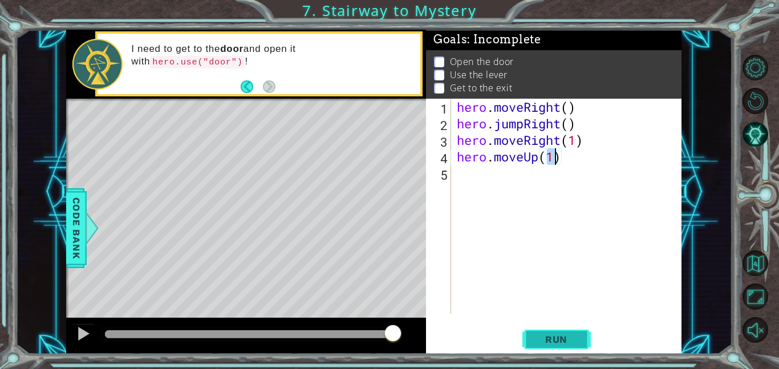
type textarea "hero.moveUp(1)"
click at [569, 345] on button "Run" at bounding box center [556, 339] width 68 height 26
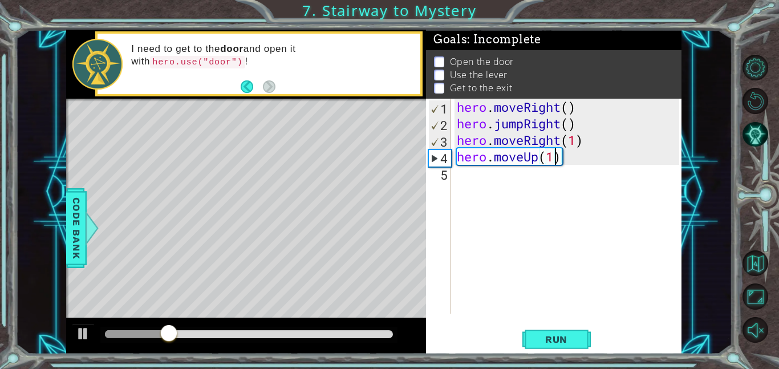
click at [478, 189] on div "hero . moveRight ( ) hero . jumpRight ( ) hero . moveRight ( 1 ) hero . moveUp …" at bounding box center [570, 223] width 230 height 248
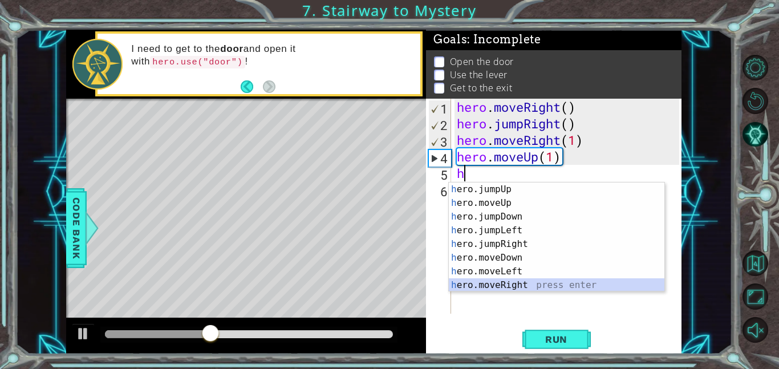
scroll to position [14, 0]
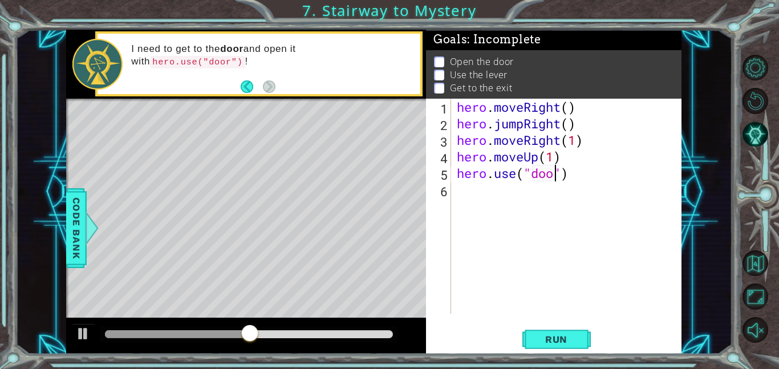
type textarea "hero.use("door")"
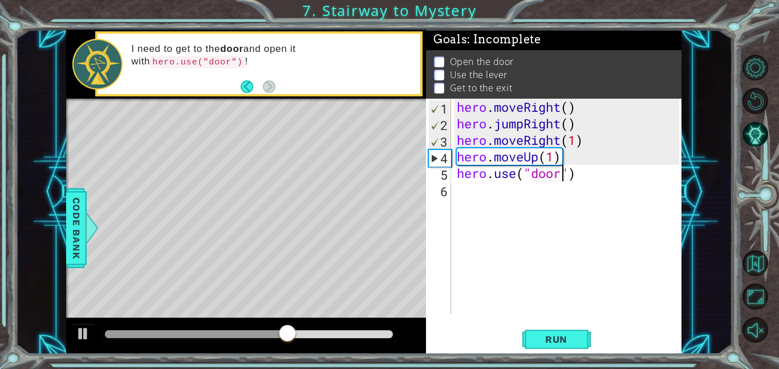
click at [476, 195] on div "hero . moveRight ( ) hero . jumpRight ( ) hero . moveRight ( 1 ) hero . moveUp …" at bounding box center [570, 223] width 230 height 248
type textarea "h"
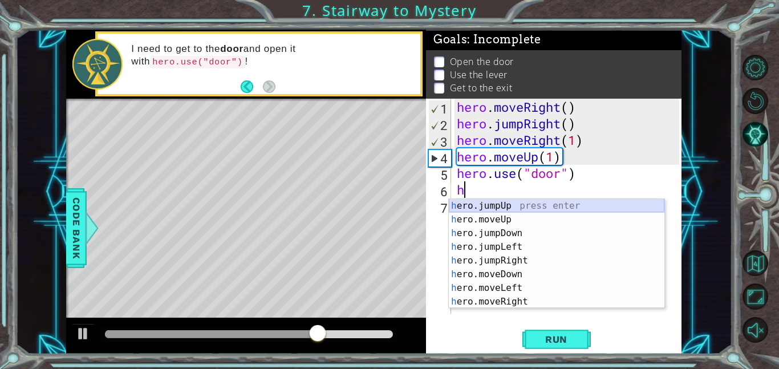
click at [477, 207] on div "h ero.jumpUp press enter h ero.moveUp press enter h ero.jumpDown press enter h …" at bounding box center [557, 267] width 216 height 137
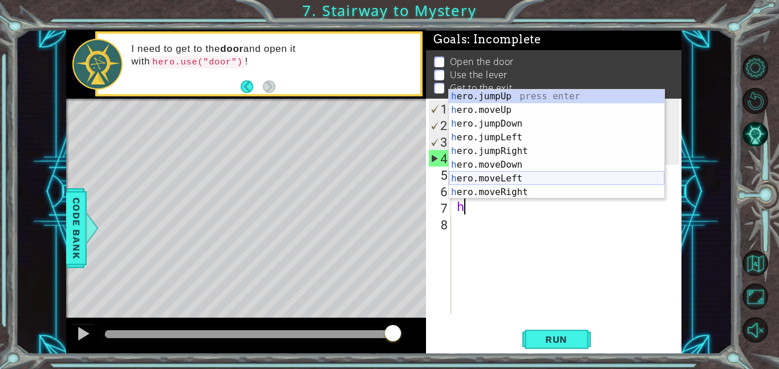
click at [476, 181] on div "h ero.jumpUp press enter h ero.moveUp press enter h ero.jumpDown press enter h …" at bounding box center [557, 158] width 216 height 137
type textarea "hero.moveLeft(1)"
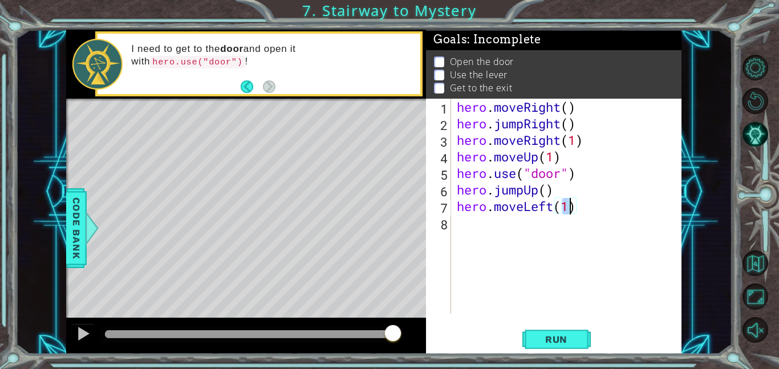
click at [465, 228] on div "hero . moveRight ( ) hero . jumpRight ( ) hero . moveRight ( 1 ) hero . moveUp …" at bounding box center [570, 223] width 230 height 248
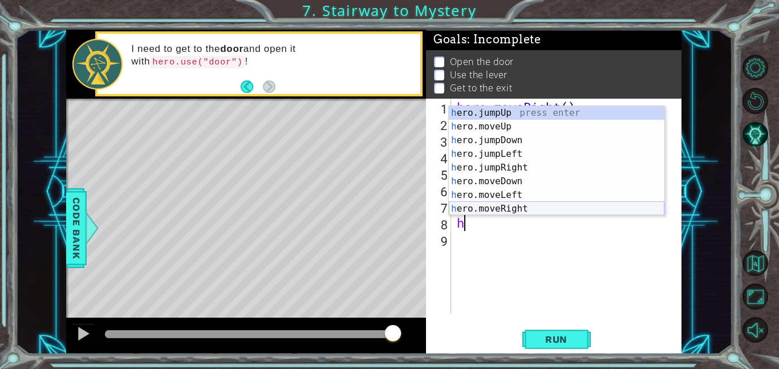
scroll to position [14, 0]
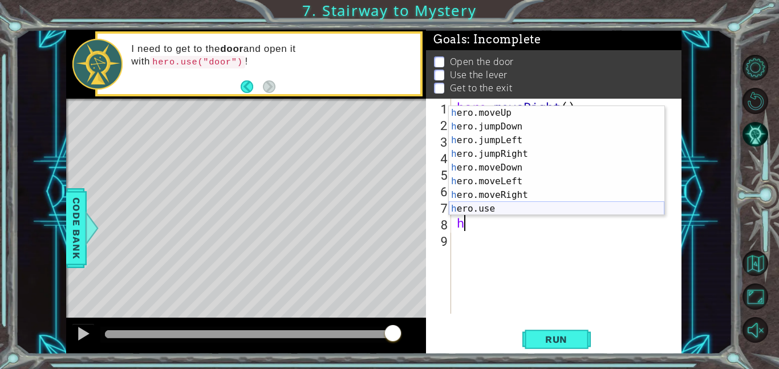
click at [476, 210] on div "h ero.moveUp press enter h ero.jumpDown press enter h ero.jumpLeft press enter …" at bounding box center [557, 174] width 216 height 137
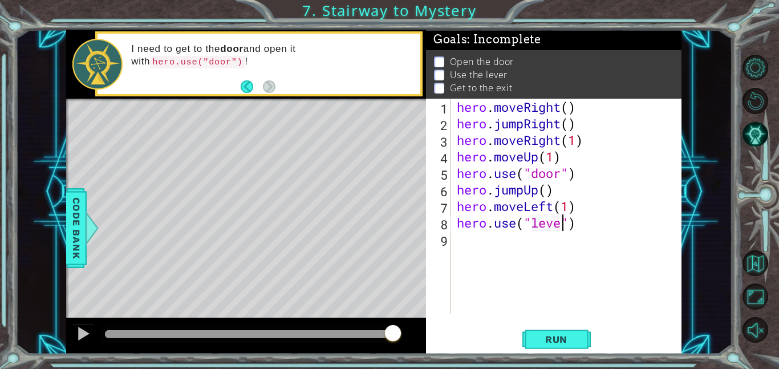
scroll to position [0, 5]
type textarea "hero.use("lever")"
click at [563, 343] on span "Run" at bounding box center [556, 339] width 45 height 11
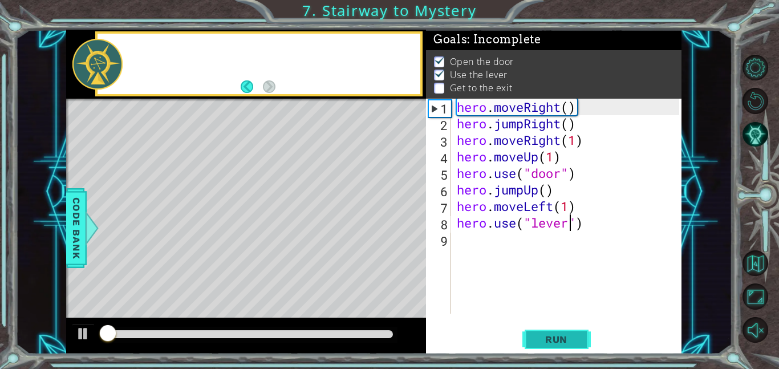
scroll to position [1, 0]
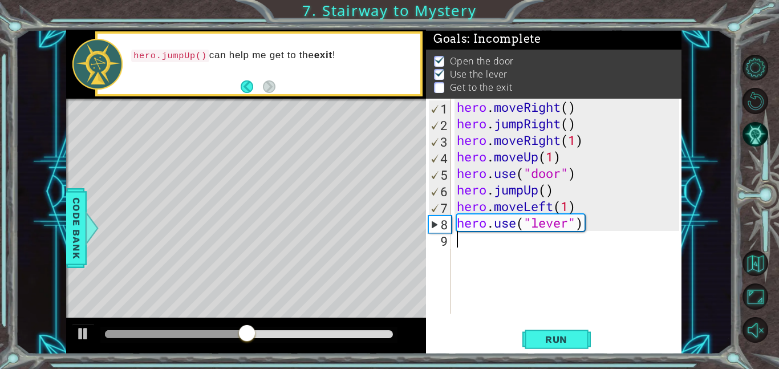
click at [473, 250] on div "hero . moveRight ( ) hero . jumpRight ( ) hero . moveRight ( 1 ) hero . moveUp …" at bounding box center [570, 223] width 230 height 248
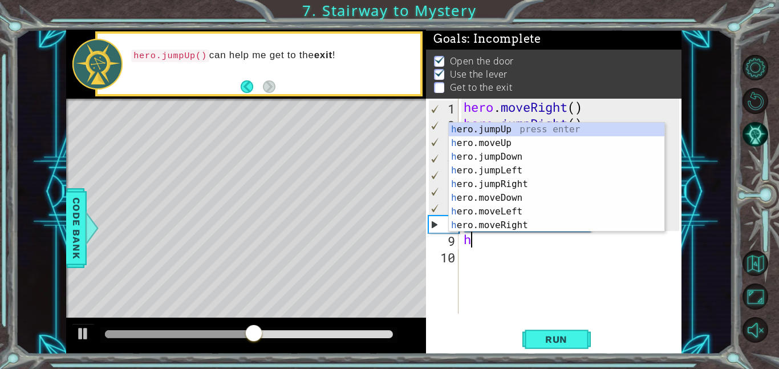
scroll to position [0, 0]
click at [488, 222] on div "h ero.jumpUp press enter h ero.moveUp press enter h ero.jumpDown press enter h …" at bounding box center [557, 191] width 216 height 137
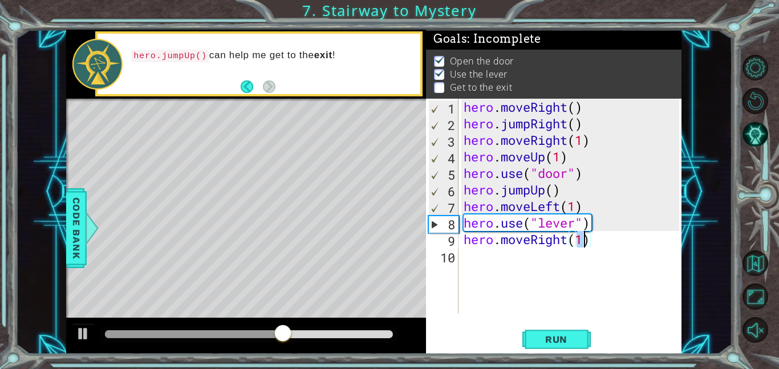
type textarea "hero.moveRight(2)"
click at [471, 258] on div "hero . moveRight ( ) hero . jumpRight ( ) hero . moveRight ( 1 ) hero . moveUp …" at bounding box center [573, 223] width 224 height 248
type textarea "h"
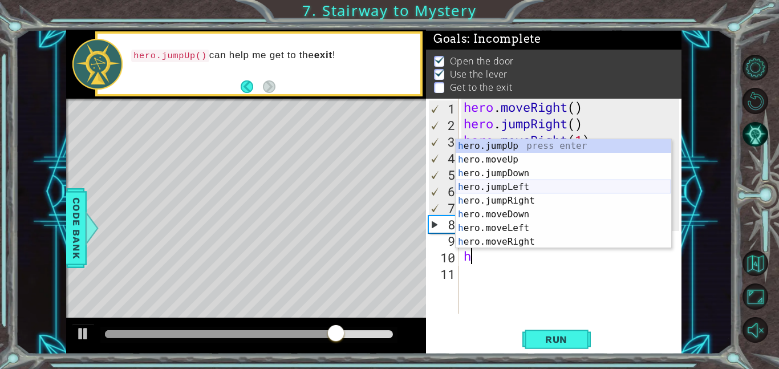
scroll to position [2, 0]
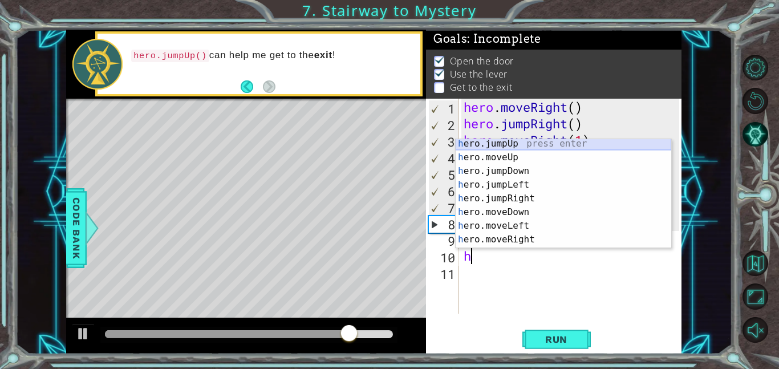
click at [496, 147] on div "h ero.jumpUp press enter h ero.moveUp press enter h ero.jumpDown press enter h …" at bounding box center [564, 205] width 216 height 137
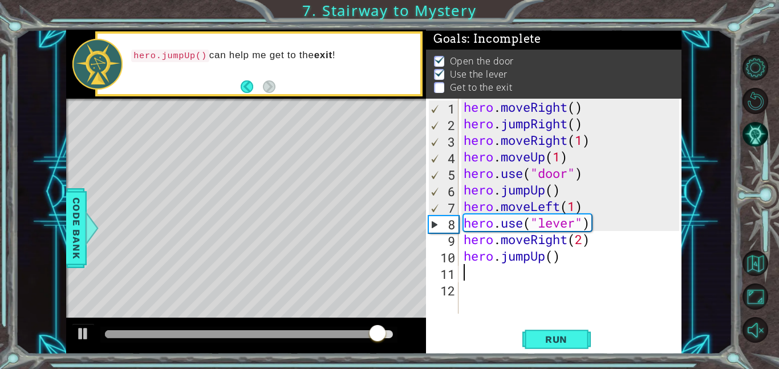
scroll to position [0, 0]
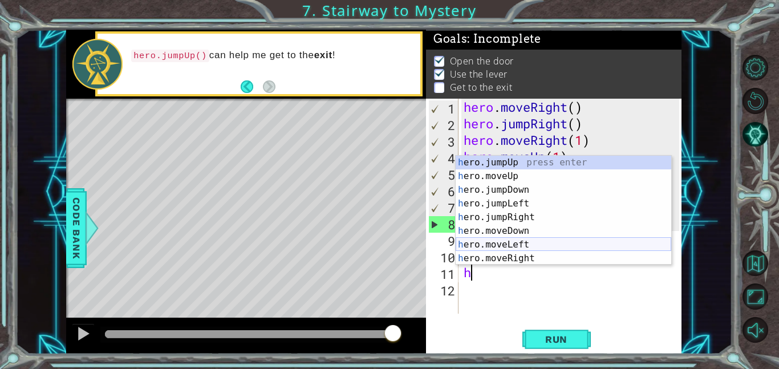
click at [469, 246] on div "h ero.jumpUp press enter h ero.moveUp press enter h ero.jumpDown press enter h …" at bounding box center [564, 224] width 216 height 137
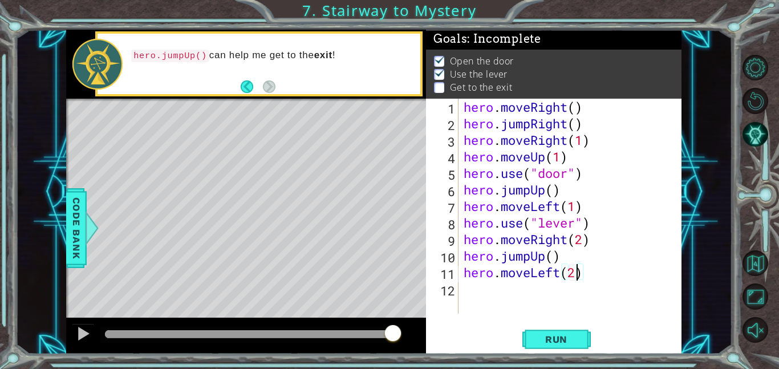
scroll to position [0, 5]
type textarea "hero.moveLeft(2)"
click at [529, 296] on div "hero . moveRight ( ) hero . jumpRight ( ) hero . moveRight ( 1 ) hero . moveUp …" at bounding box center [573, 223] width 224 height 248
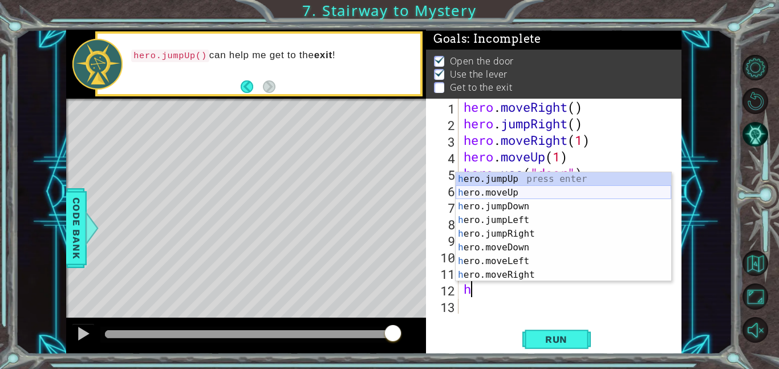
click at [478, 192] on div "h ero.jumpUp press enter h ero.moveUp press enter h ero.jumpDown press enter h …" at bounding box center [564, 240] width 216 height 137
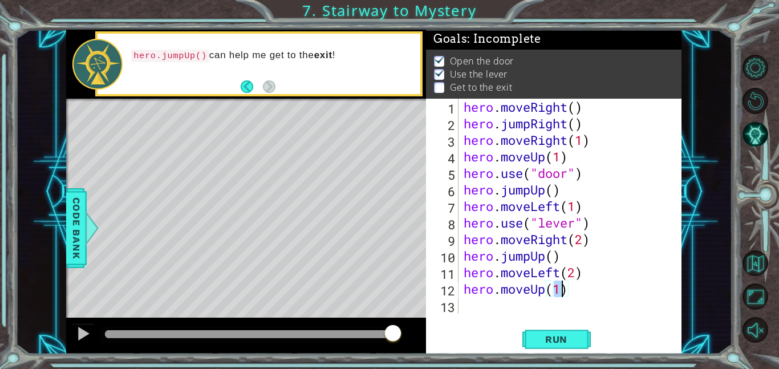
type textarea "hero.moveUp(1)"
click at [504, 323] on div "hero.moveUp(1) 1 2 3 4 5 6 7 8 9 10 11 12 13 hero . moveRight ( ) hero . jumpRi…" at bounding box center [554, 227] width 256 height 256
click at [539, 334] on span "Run" at bounding box center [556, 339] width 45 height 11
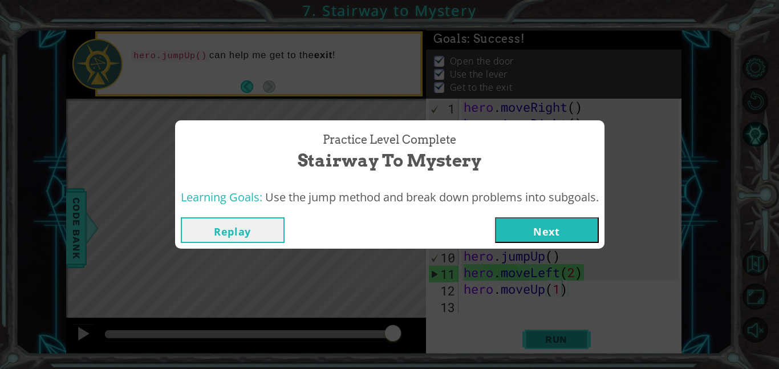
click at [539, 334] on div "Practice Level Complete Stairway to Mystery Learning Goals: Use the jump method…" at bounding box center [389, 184] width 779 height 369
click at [564, 238] on button "Next" at bounding box center [547, 230] width 104 height 26
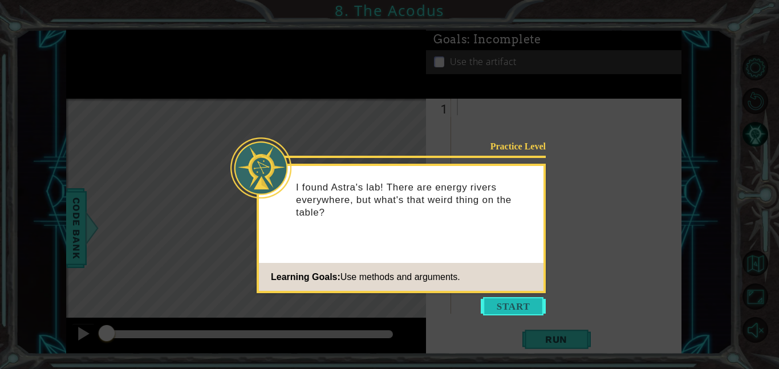
click at [499, 304] on button "Start" at bounding box center [513, 306] width 65 height 18
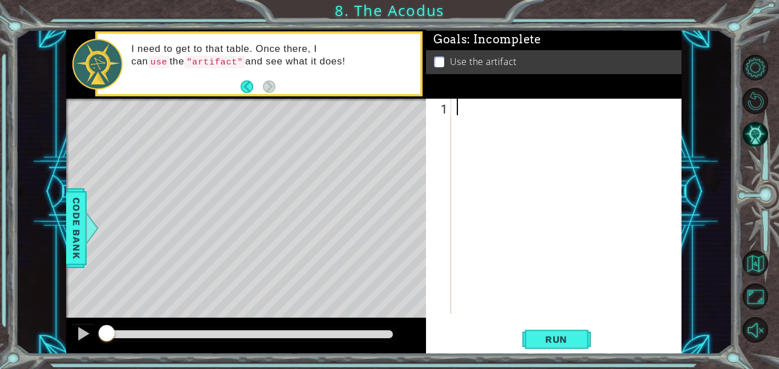
click at [240, 208] on div "Level Map" at bounding box center [329, 267] width 527 height 336
click at [242, 86] on button "Back" at bounding box center [252, 86] width 22 height 13
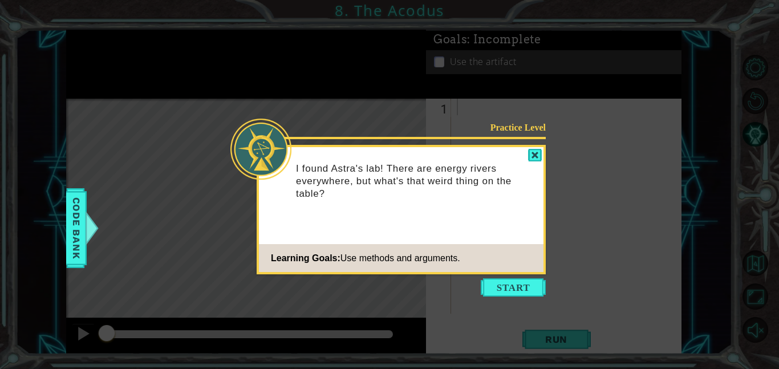
click at [315, 236] on div "Practice Level I found Astra's lab! There are energy rivers everywhere, but wha…" at bounding box center [401, 209] width 289 height 129
click at [530, 159] on div at bounding box center [535, 155] width 14 height 13
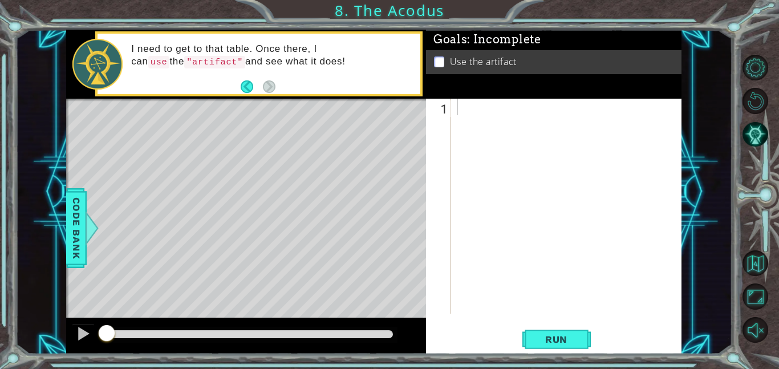
click at [231, 212] on div "Level Map" at bounding box center [329, 267] width 527 height 336
click at [490, 159] on div at bounding box center [570, 223] width 230 height 248
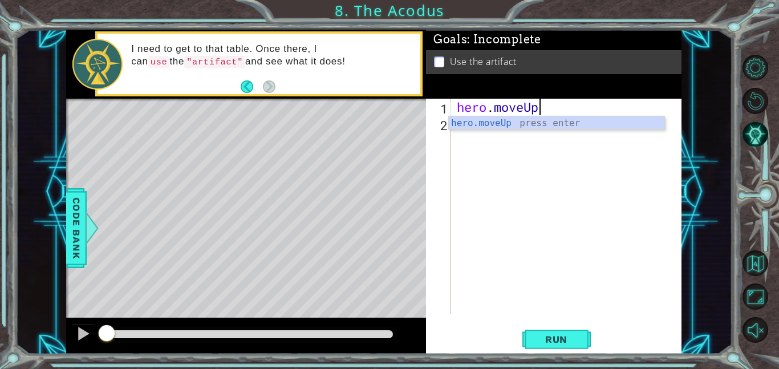
scroll to position [0, 3]
type textarea "hero.moveUp(2)"
click at [468, 136] on div "hero . moveUp ( 2 )" at bounding box center [570, 223] width 230 height 248
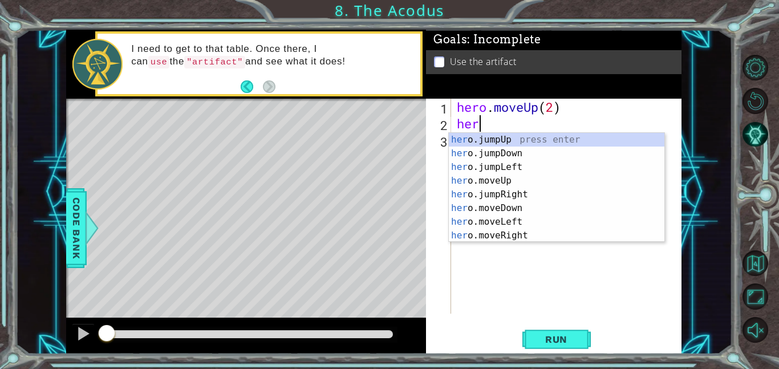
type textarea "hero"
click at [491, 167] on div "hero .jumpUp press enter hero .jumpDown press enter hero .jumpLeft press enter …" at bounding box center [557, 201] width 216 height 137
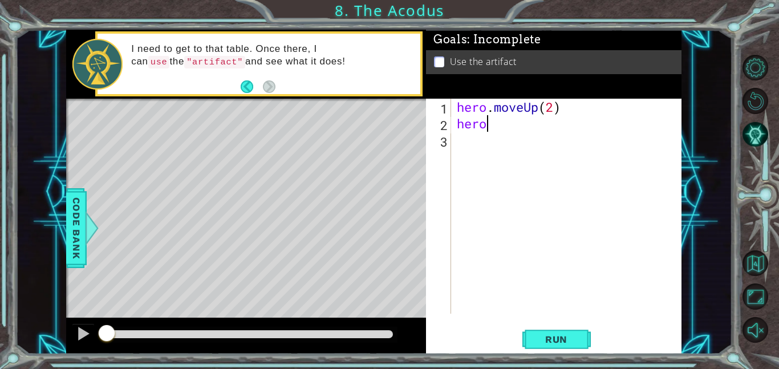
scroll to position [0, 0]
click at [525, 128] on div "hero . moveUp ( 2 ) hero . jumpLeft ( )" at bounding box center [570, 223] width 230 height 248
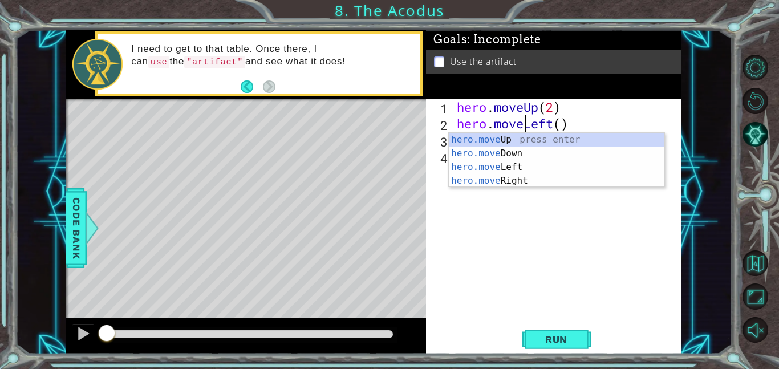
scroll to position [0, 3]
click at [484, 172] on div "hero.move Up press enter hero.move Down press enter hero.move Left press enter …" at bounding box center [557, 174] width 216 height 82
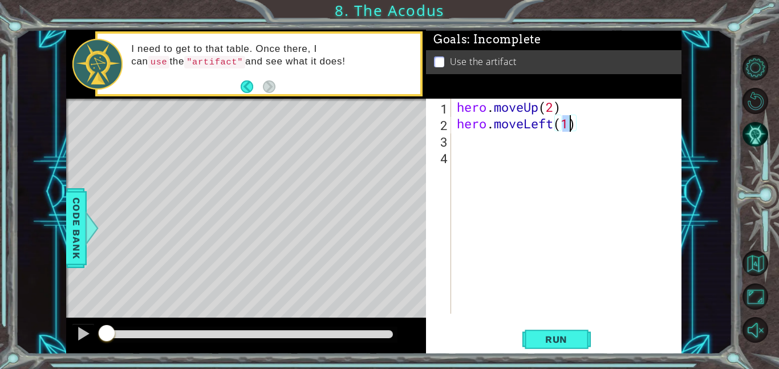
type textarea "hero.moveLeft()"
click at [542, 145] on div "hero . moveUp ( 2 ) hero . moveLeft ( )" at bounding box center [570, 223] width 230 height 248
type textarea "h"
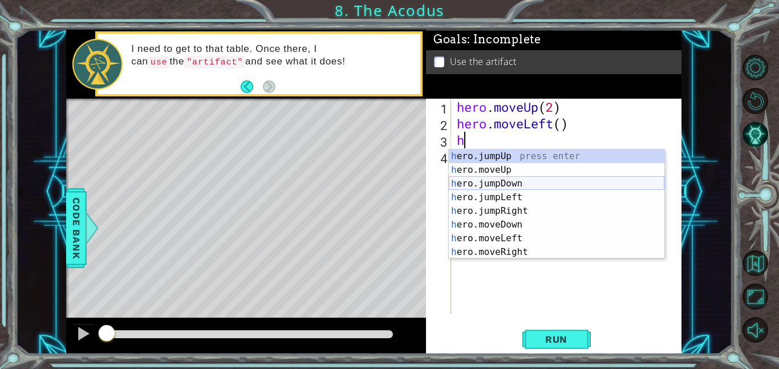
click at [476, 182] on div "h ero.jumpUp press enter h ero.moveUp press enter h ero.jumpDown press enter h …" at bounding box center [557, 217] width 216 height 137
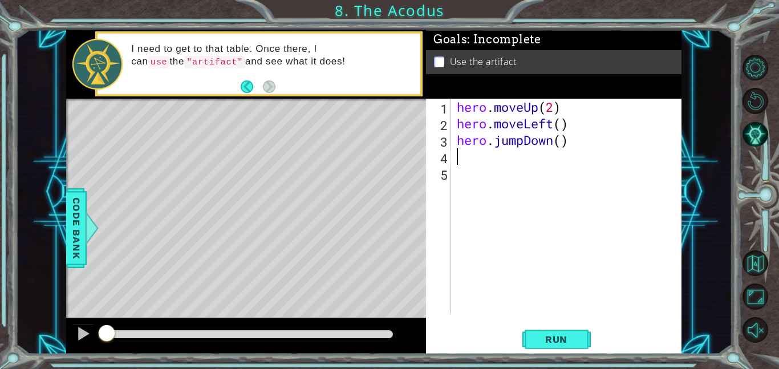
type textarea "h"
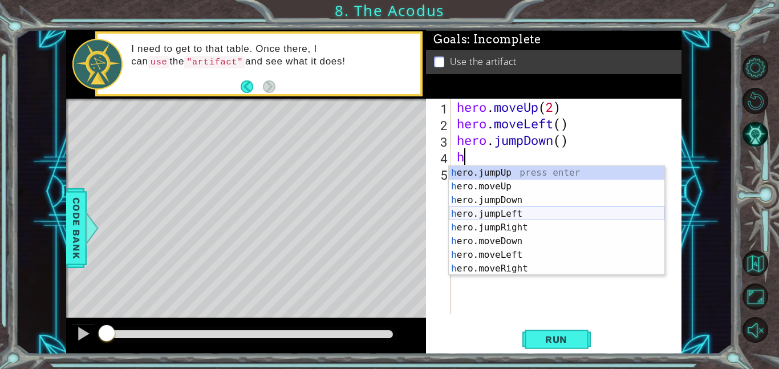
click at [484, 217] on div "h ero.jumpUp press enter h ero.moveUp press enter h ero.jumpDown press enter h …" at bounding box center [557, 234] width 216 height 137
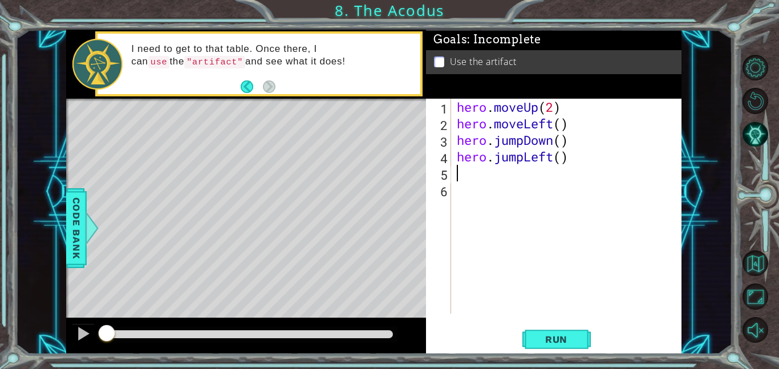
type textarea "h"
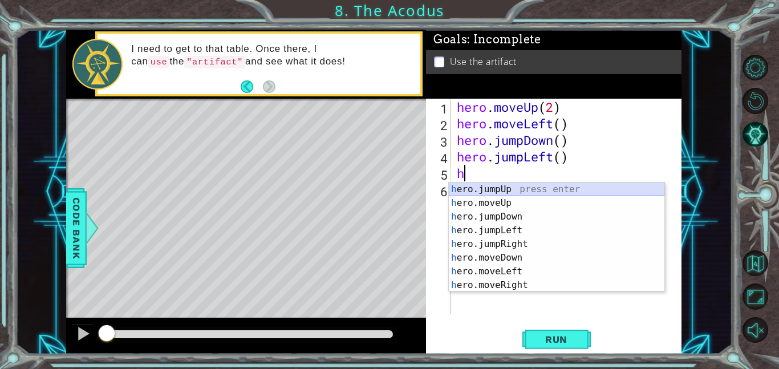
click at [477, 186] on div "h ero.jumpUp press enter h ero.moveUp press enter h ero.jumpDown press enter h …" at bounding box center [557, 251] width 216 height 137
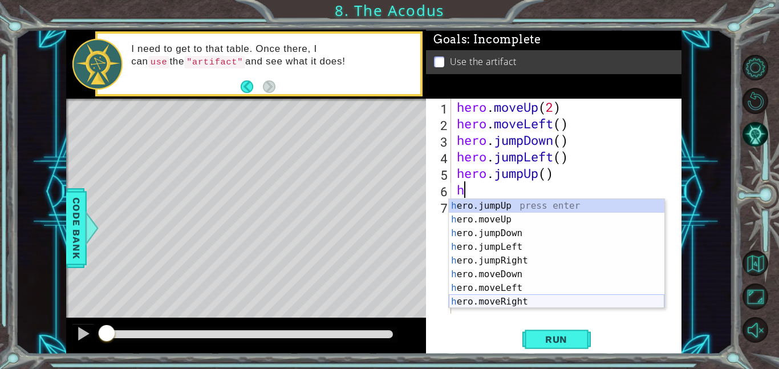
click at [460, 297] on div "h ero.jumpUp press enter h ero.moveUp press enter h ero.jumpDown press enter h …" at bounding box center [557, 267] width 216 height 137
type textarea "hero.moveRight(1)"
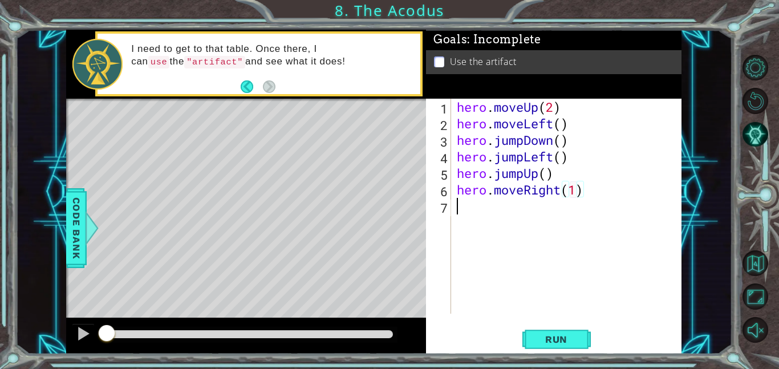
click at [460, 213] on div "hero . moveUp ( 2 ) hero . moveLeft ( ) hero . jumpDown ( ) hero . jumpLeft ( )…" at bounding box center [570, 223] width 230 height 248
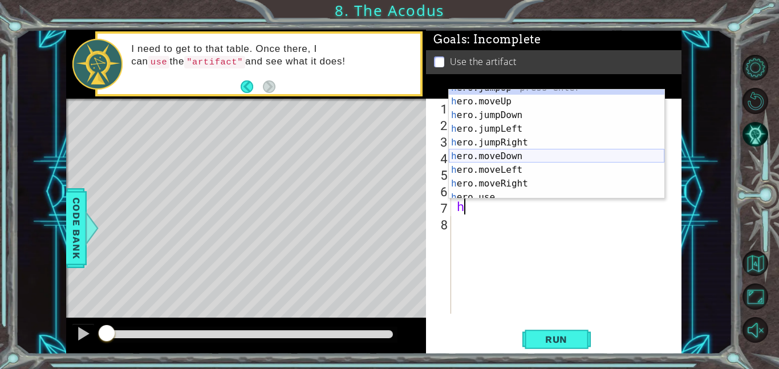
scroll to position [14, 0]
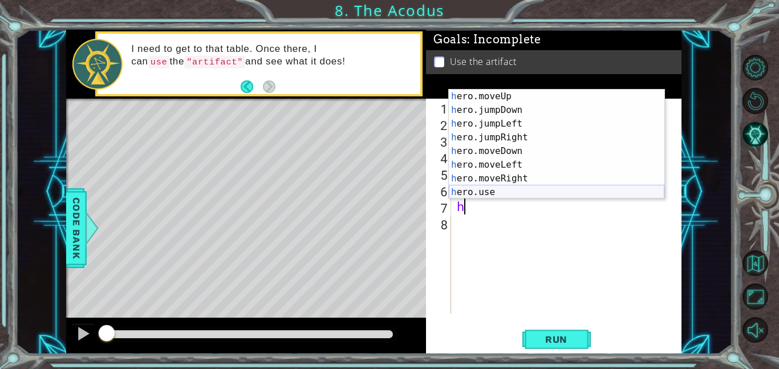
click at [475, 190] on div "h ero.moveUp press enter h ero.jumpDown press enter h ero.jumpLeft press enter …" at bounding box center [557, 158] width 216 height 137
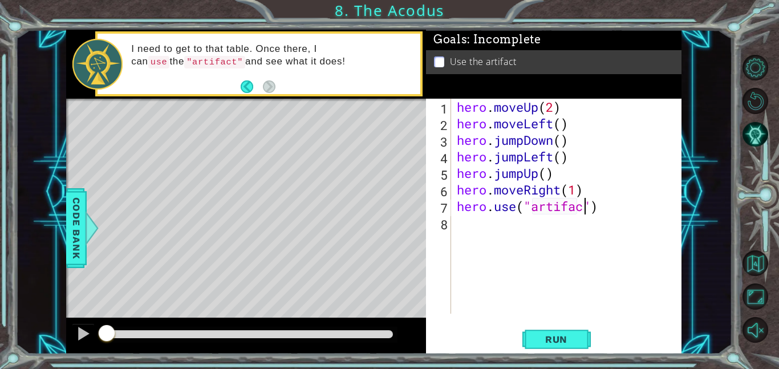
scroll to position [0, 6]
type textarea "hero.use("artifact")"
click at [571, 339] on span "Run" at bounding box center [556, 339] width 45 height 11
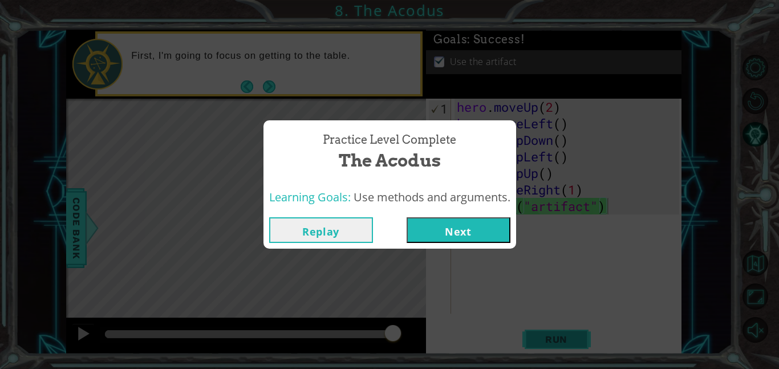
click at [571, 339] on div "Practice Level Complete The Acodus Learning Goals: Use methods and arguments. R…" at bounding box center [389, 184] width 779 height 369
click at [570, 339] on div "Practice Level Complete The Acodus Learning Goals: Use methods and arguments. R…" at bounding box center [389, 184] width 779 height 369
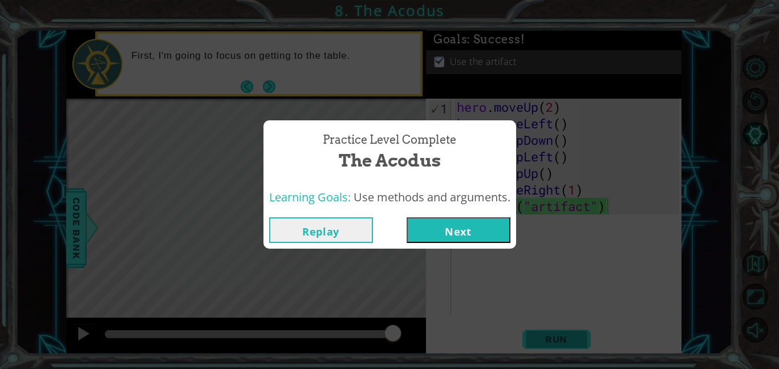
click at [570, 339] on div "Practice Level Complete The Acodus Learning Goals: Use methods and arguments. R…" at bounding box center [389, 184] width 779 height 369
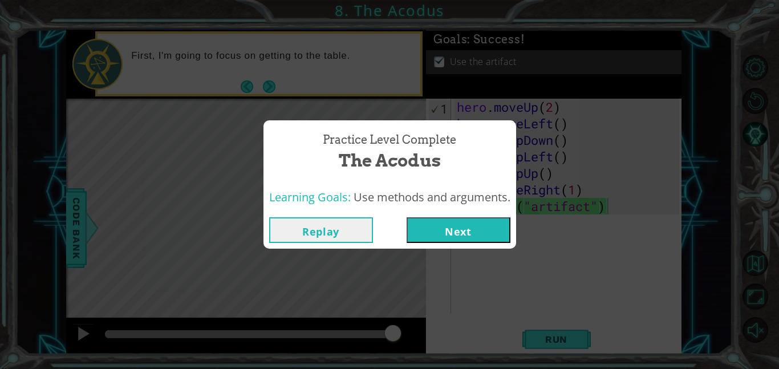
click at [570, 341] on div "Practice Level Complete The Acodus Learning Goals: Use methods and arguments. R…" at bounding box center [389, 184] width 779 height 369
click at [567, 330] on div "Practice Level Complete The Acodus Learning Goals: Use methods and arguments. R…" at bounding box center [389, 184] width 779 height 369
click at [569, 327] on div "Practice Level Complete The Acodus Learning Goals: Use methods and arguments. R…" at bounding box center [389, 184] width 779 height 369
click at [497, 235] on button "Next" at bounding box center [459, 230] width 104 height 26
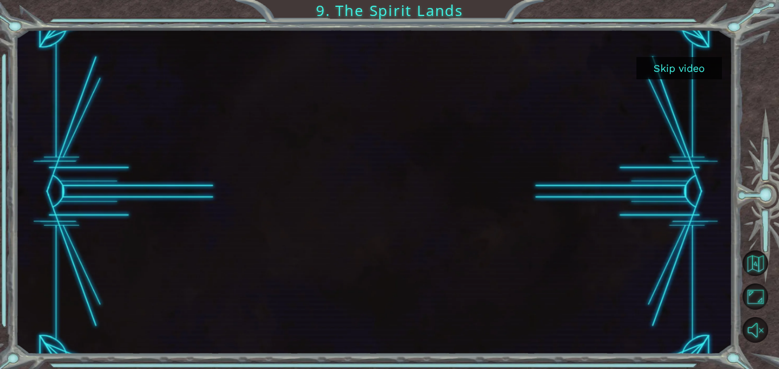
click at [695, 63] on button "Skip video" at bounding box center [680, 68] width 86 height 22
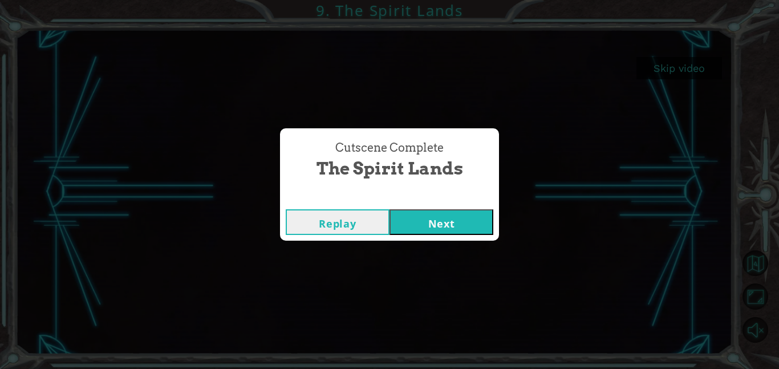
click at [456, 217] on button "Next" at bounding box center [442, 222] width 104 height 26
